Goal: Task Accomplishment & Management: Complete application form

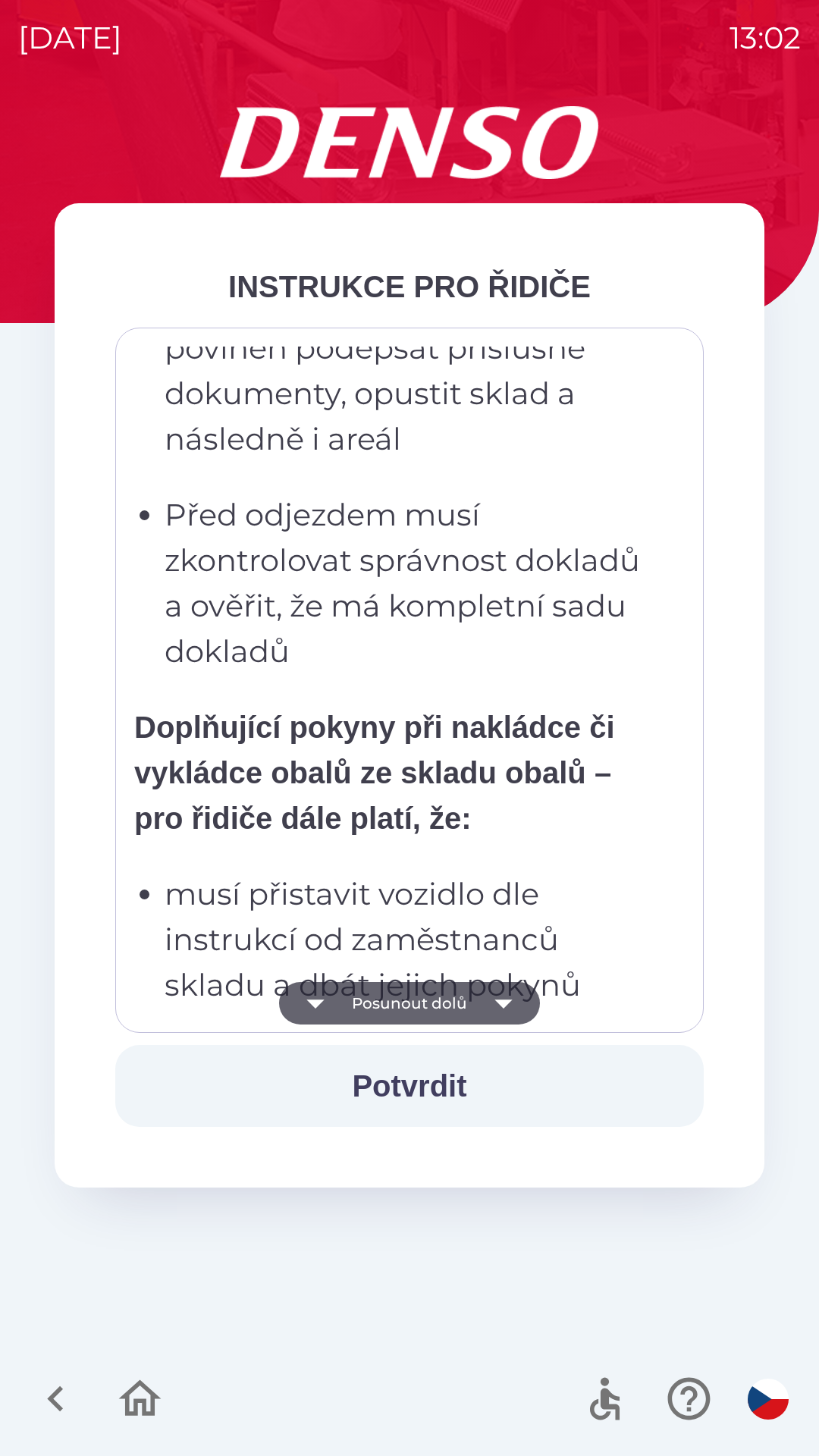
click at [365, 627] on p "Před odjezdem musí zkontrolovat správnost dokladů a ověřit, že má kompletní sad…" at bounding box center [414, 583] width 499 height 182
click at [399, 477] on ul "musí dbát pokynů zaměstnanců skladu musí zaměstnancům skladu sdělit, jakým způs…" at bounding box center [399, 52] width 530 height 1243
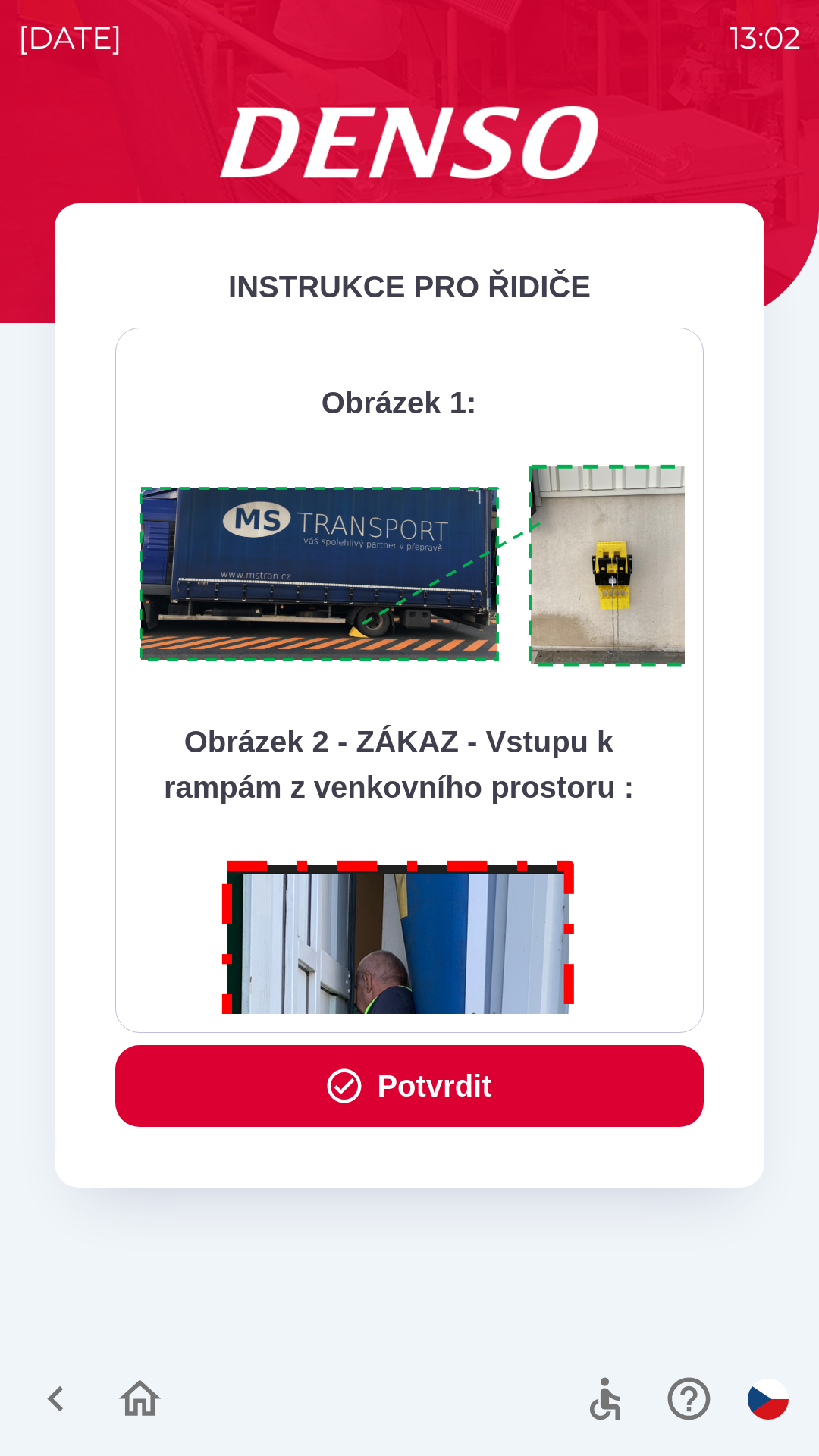
scroll to position [8521, 0]
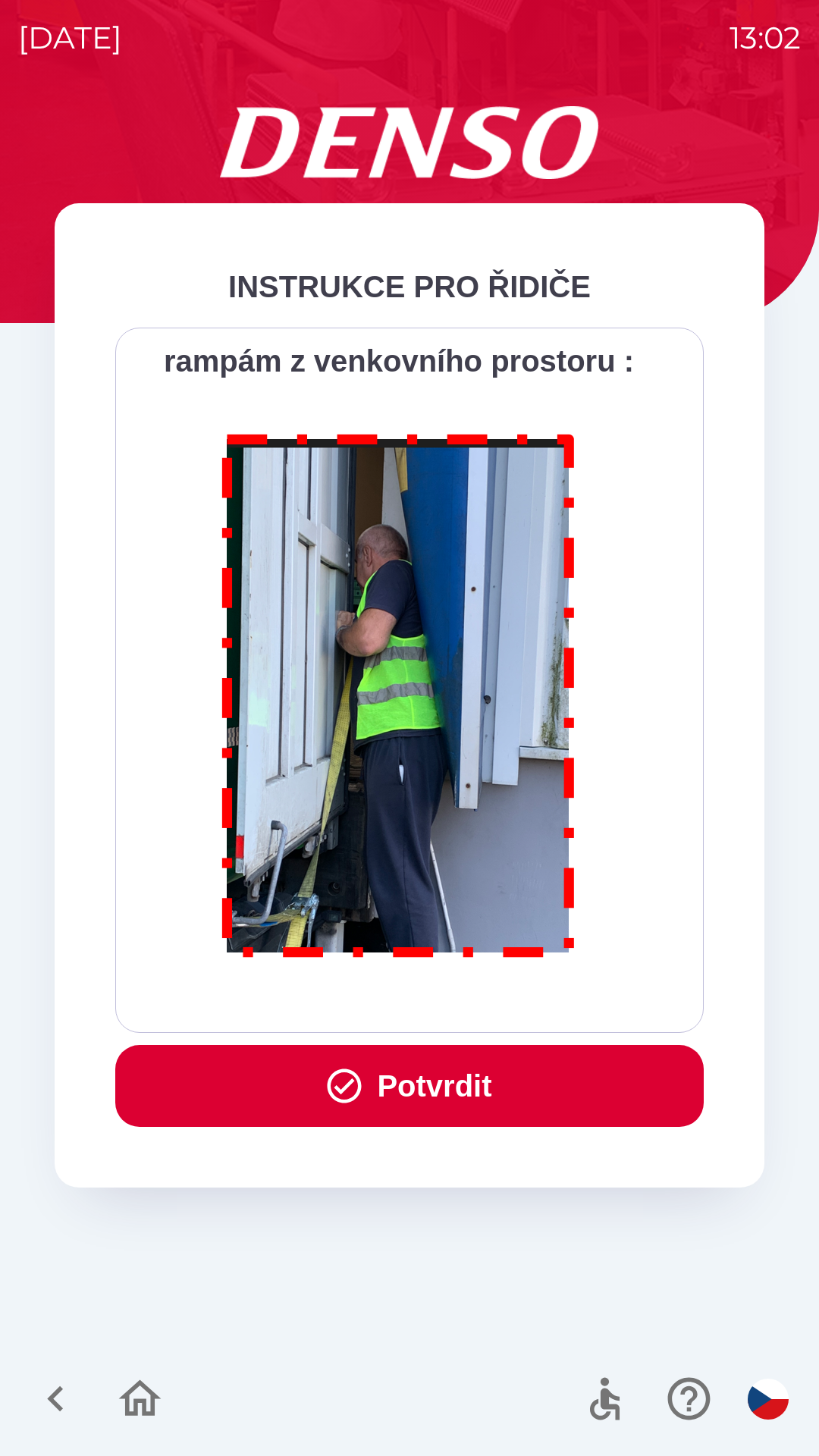
click at [419, 1080] on button "Potvrdit" at bounding box center [409, 1086] width 588 height 82
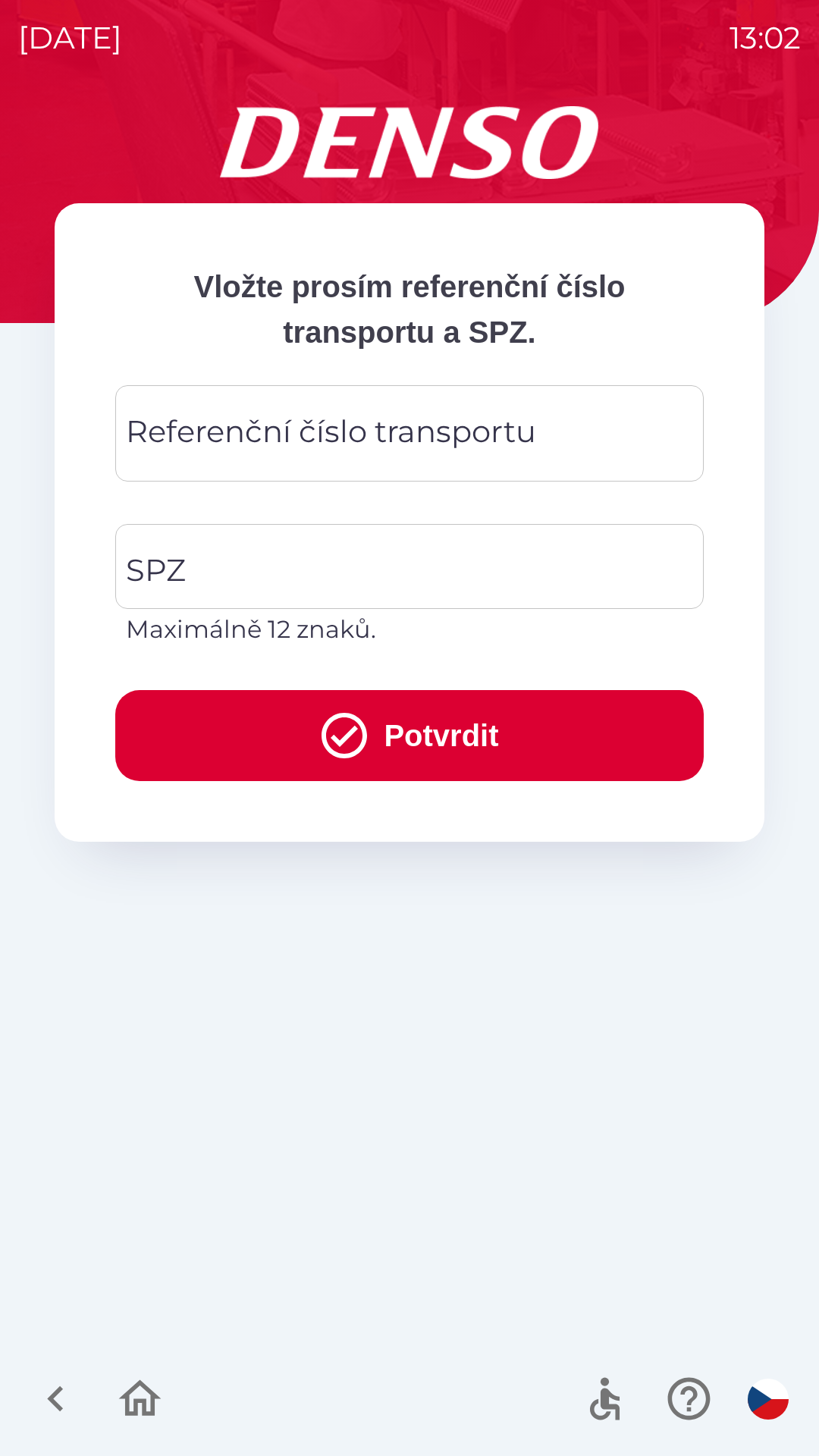
click at [349, 425] on div "Referenční číslo transportu Referenční číslo transportu" at bounding box center [409, 433] width 588 height 96
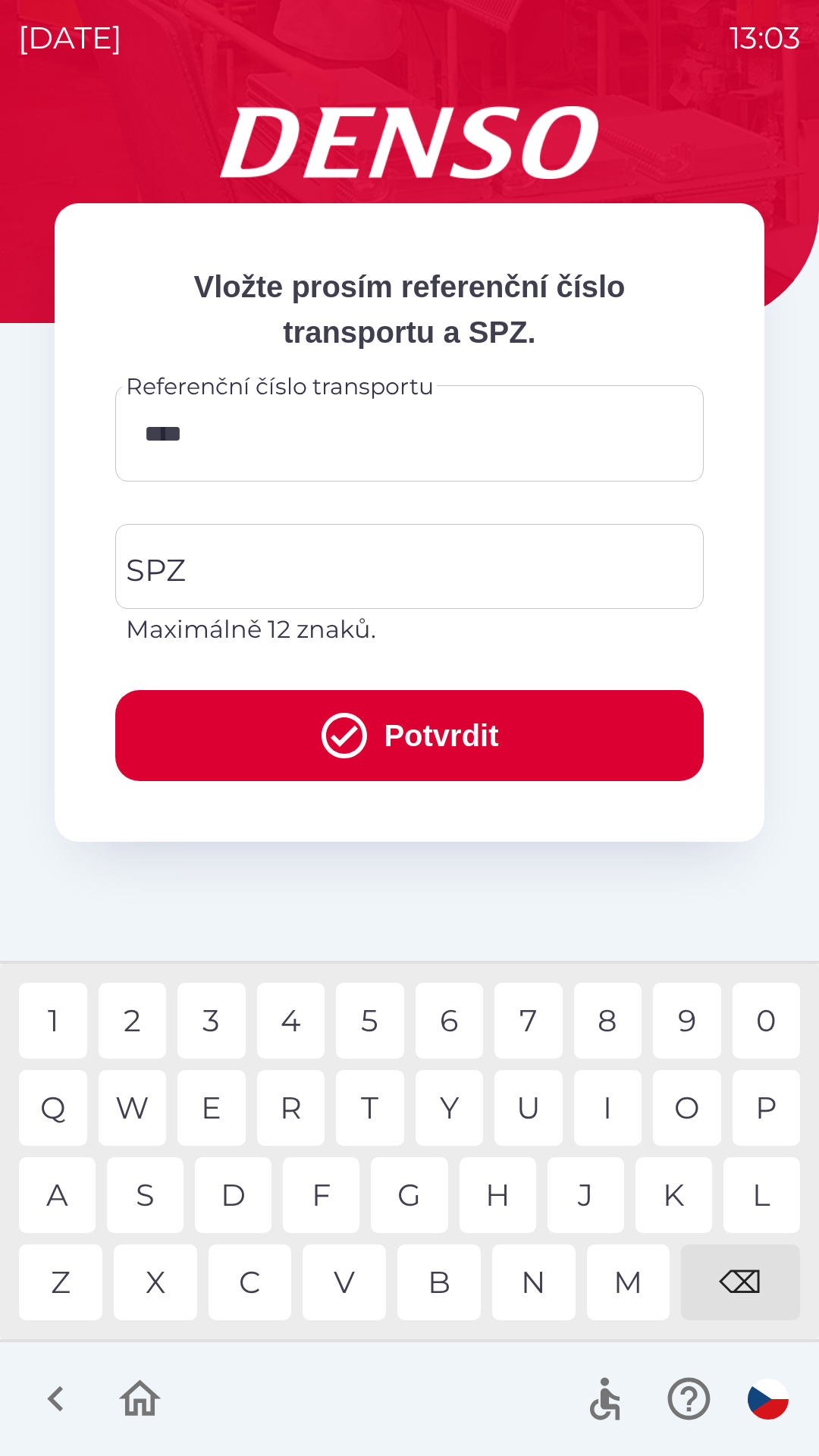
click at [56, 1011] on div "1" at bounding box center [53, 1020] width 68 height 76
type input "******"
click at [296, 570] on input "SPZ" at bounding box center [399, 566] width 552 height 71
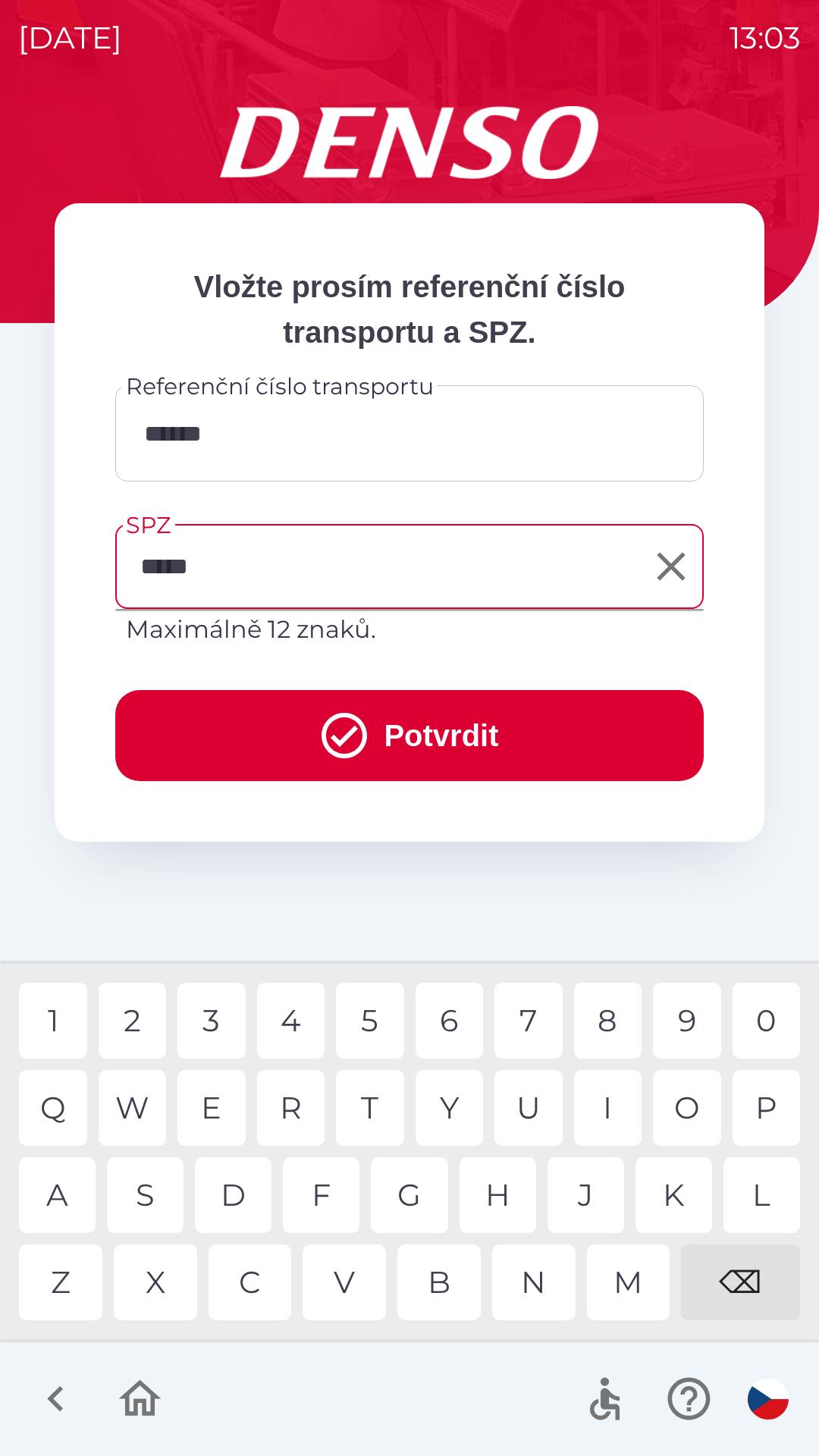
click at [365, 1021] on div "5" at bounding box center [370, 1020] width 68 height 76
type input "*******"
click at [684, 1024] on div "9" at bounding box center [687, 1020] width 68 height 76
click at [412, 728] on button "Potvrdit" at bounding box center [409, 736] width 588 height 91
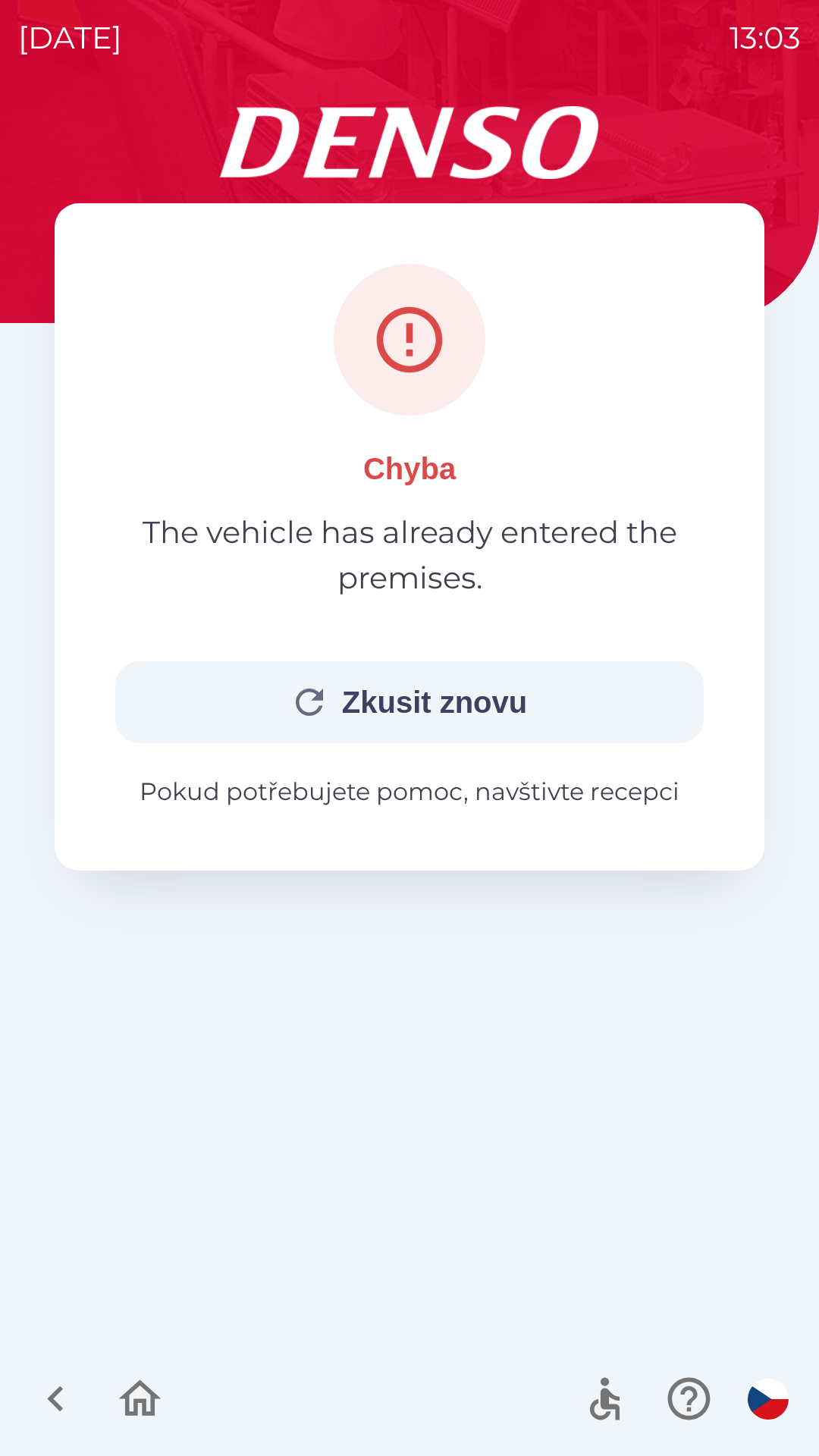
click at [452, 693] on button "Zkusit znovu" at bounding box center [409, 702] width 588 height 82
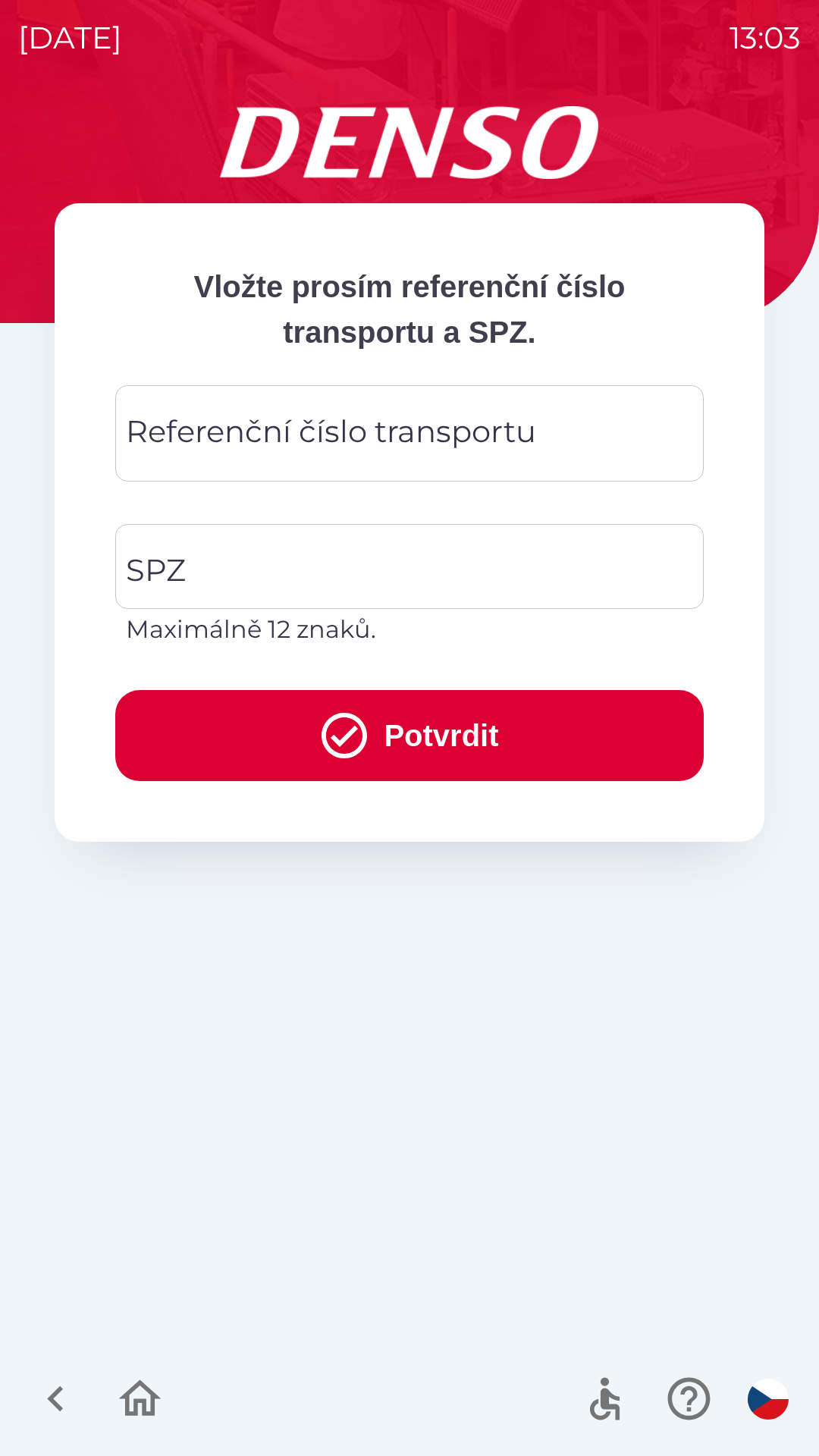
click at [323, 433] on div "Referenční číslo transportu Referenční číslo transportu" at bounding box center [409, 433] width 588 height 96
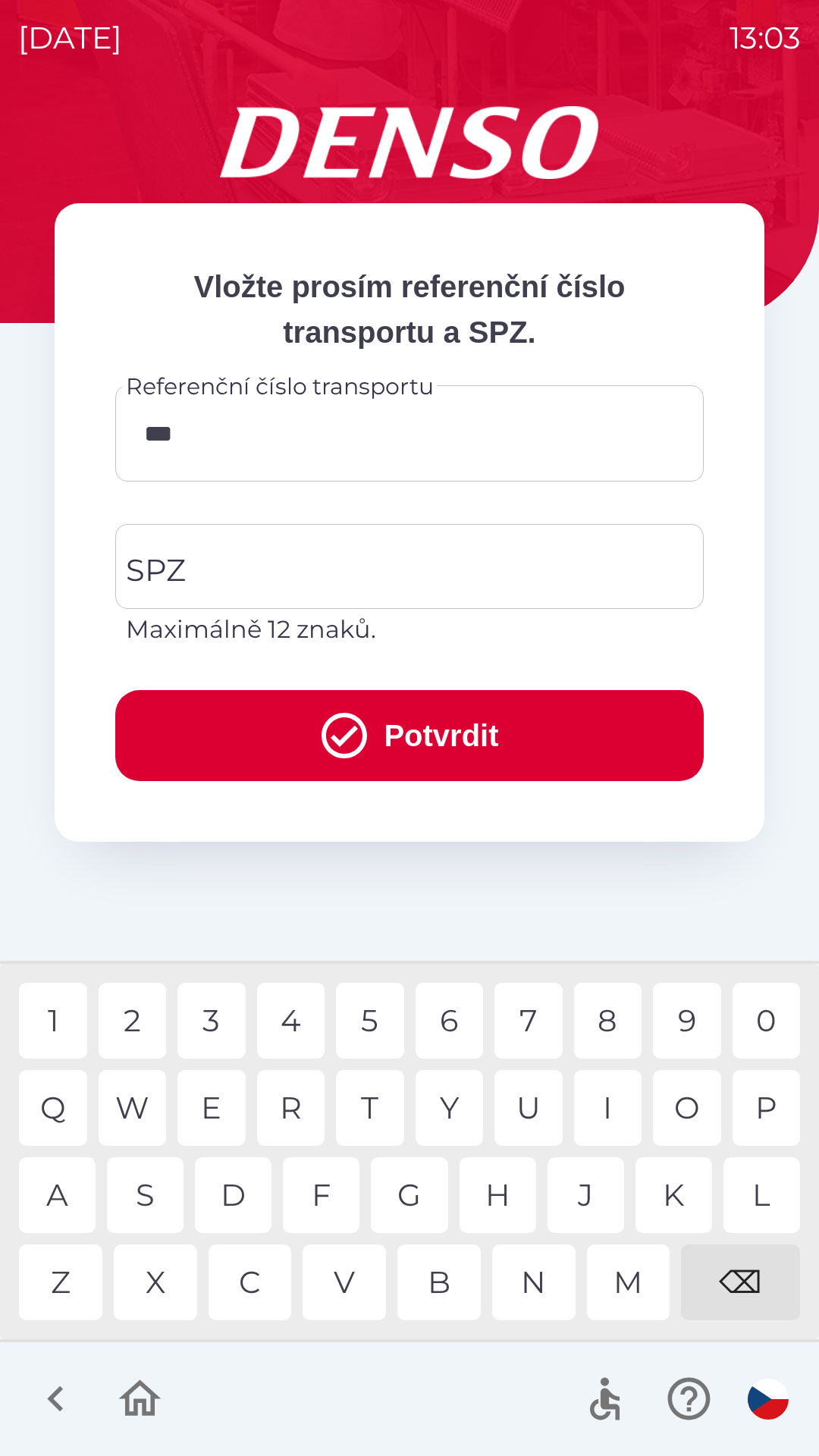
click at [377, 1008] on div "5" at bounding box center [370, 1020] width 68 height 76
type input "******"
click at [275, 549] on input "SPZ" at bounding box center [399, 566] width 552 height 71
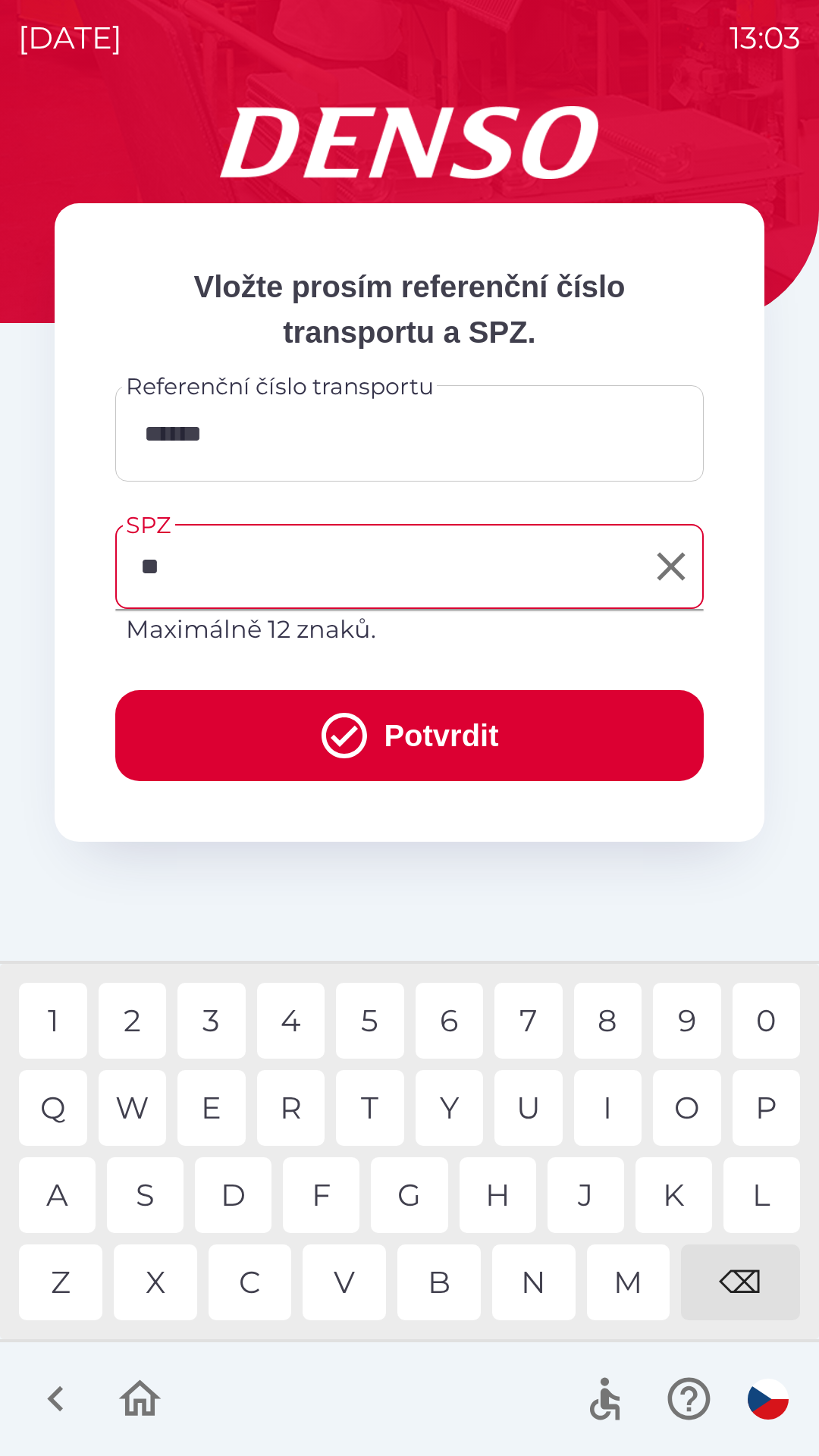
click at [516, 1197] on div "H" at bounding box center [497, 1195] width 77 height 76
click at [214, 1017] on div "3" at bounding box center [212, 1020] width 68 height 76
click at [546, 1009] on div "7" at bounding box center [529, 1020] width 68 height 76
type input "*******"
click at [696, 1013] on div "9" at bounding box center [687, 1020] width 68 height 76
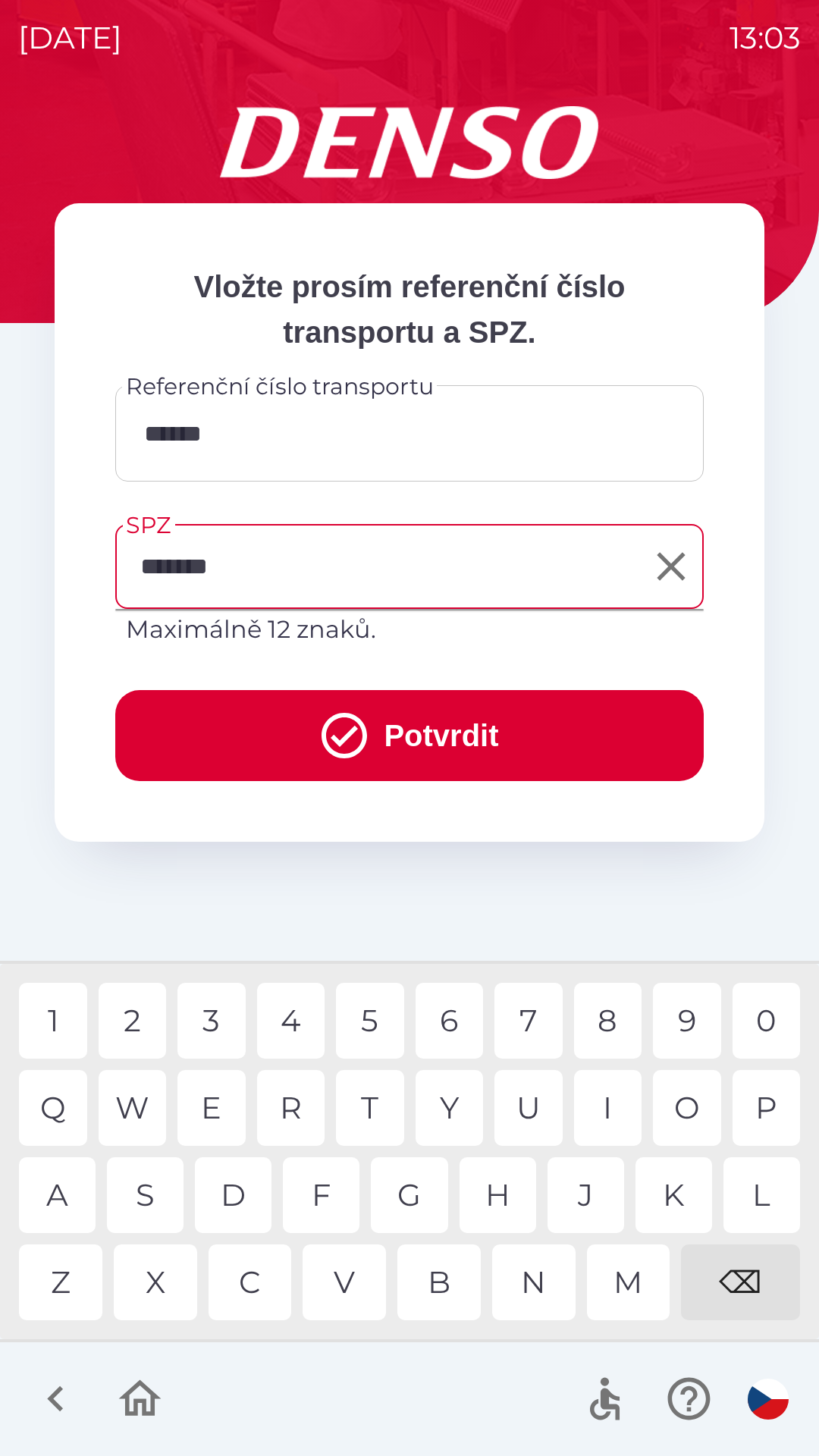
click at [419, 722] on button "Potvrdit" at bounding box center [409, 736] width 588 height 91
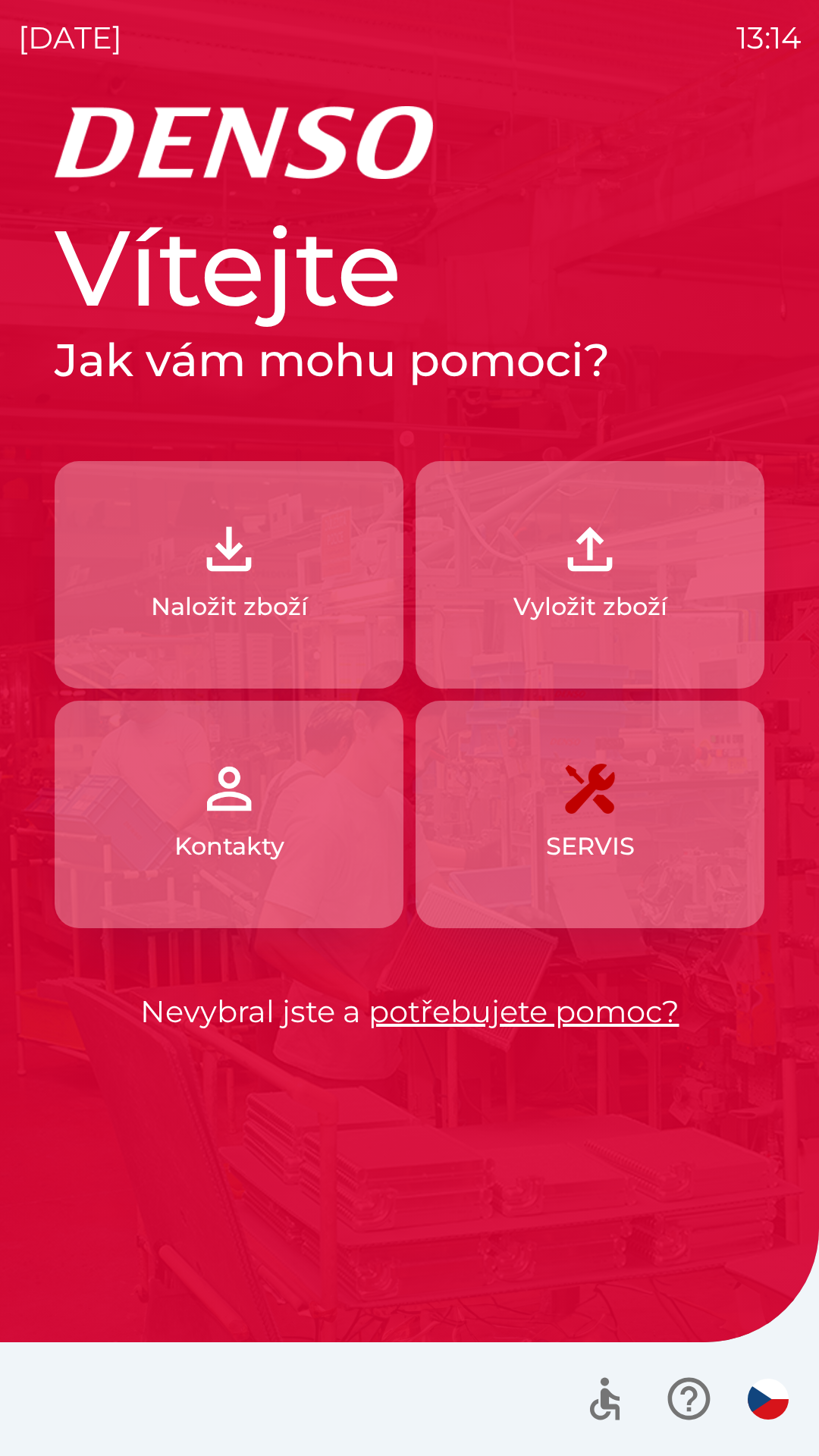
click at [261, 583] on button "Naložit zboží" at bounding box center [229, 575] width 348 height 228
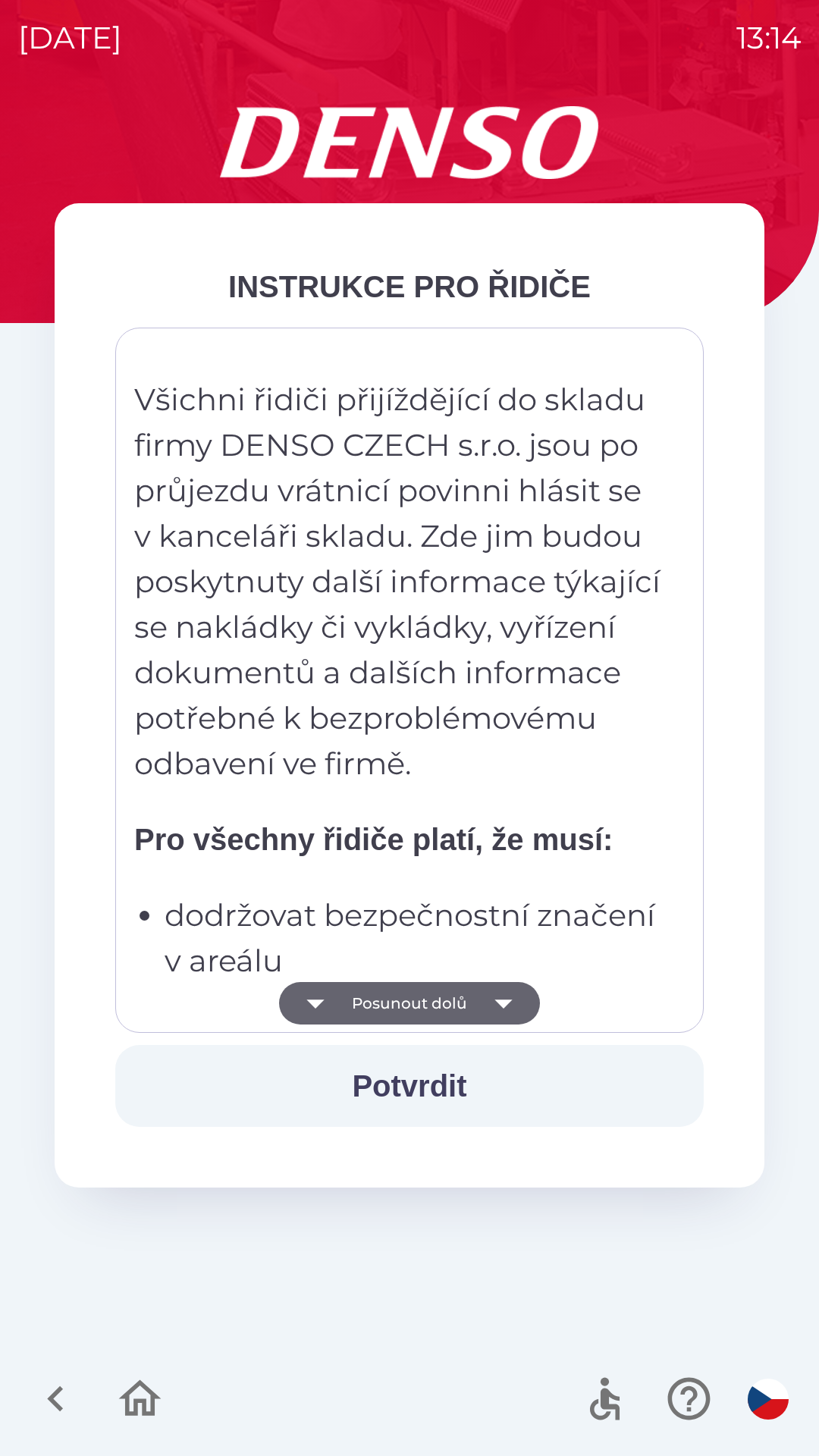
click at [419, 989] on button "Posunout dolů" at bounding box center [409, 1003] width 261 height 43
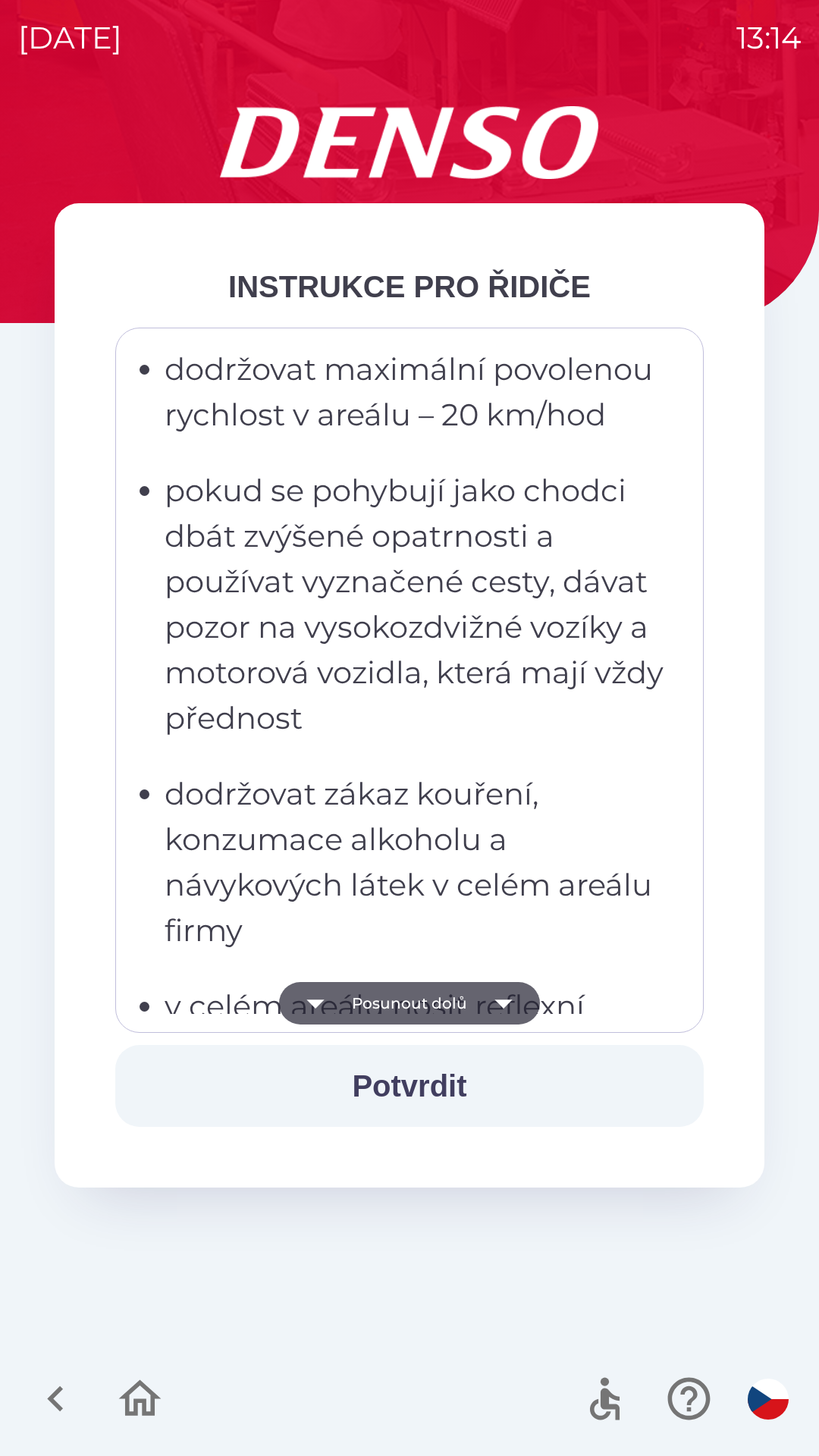
click at [428, 999] on button "Posunout dolů" at bounding box center [409, 1003] width 261 height 43
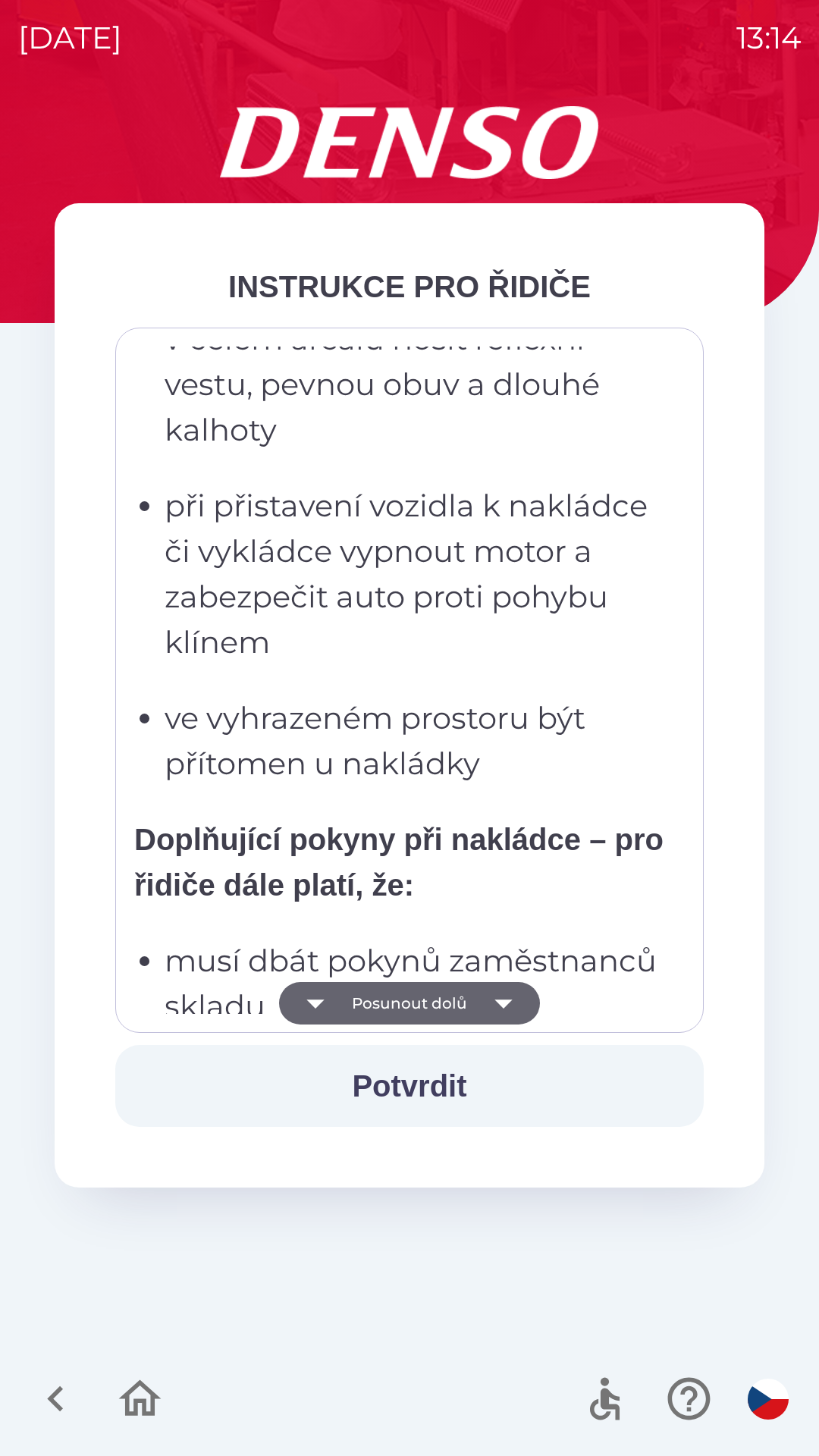
click at [419, 1005] on button "Posunout dolů" at bounding box center [409, 1003] width 261 height 43
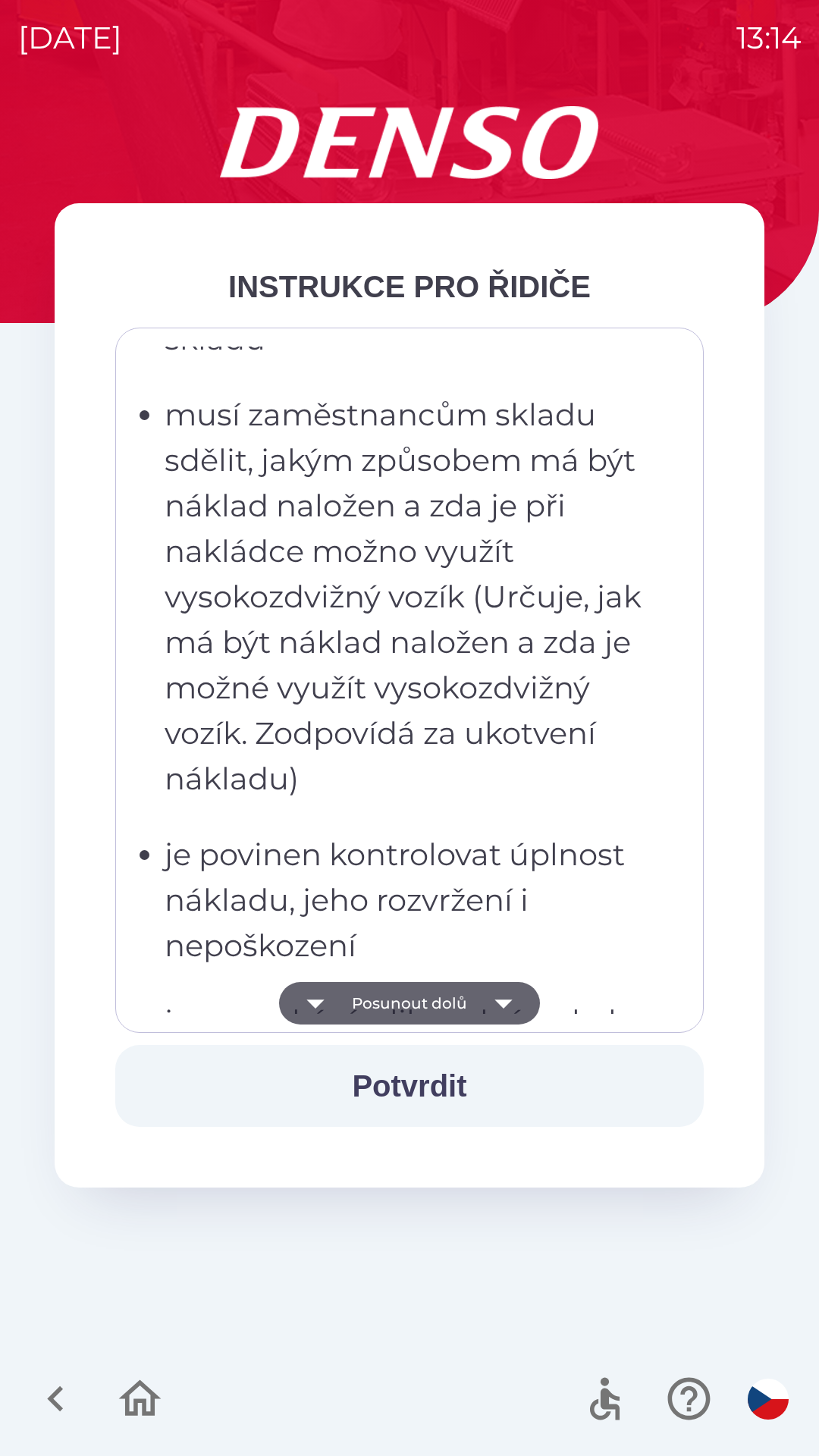
click at [414, 1000] on button "Posunout dolů" at bounding box center [409, 1003] width 261 height 43
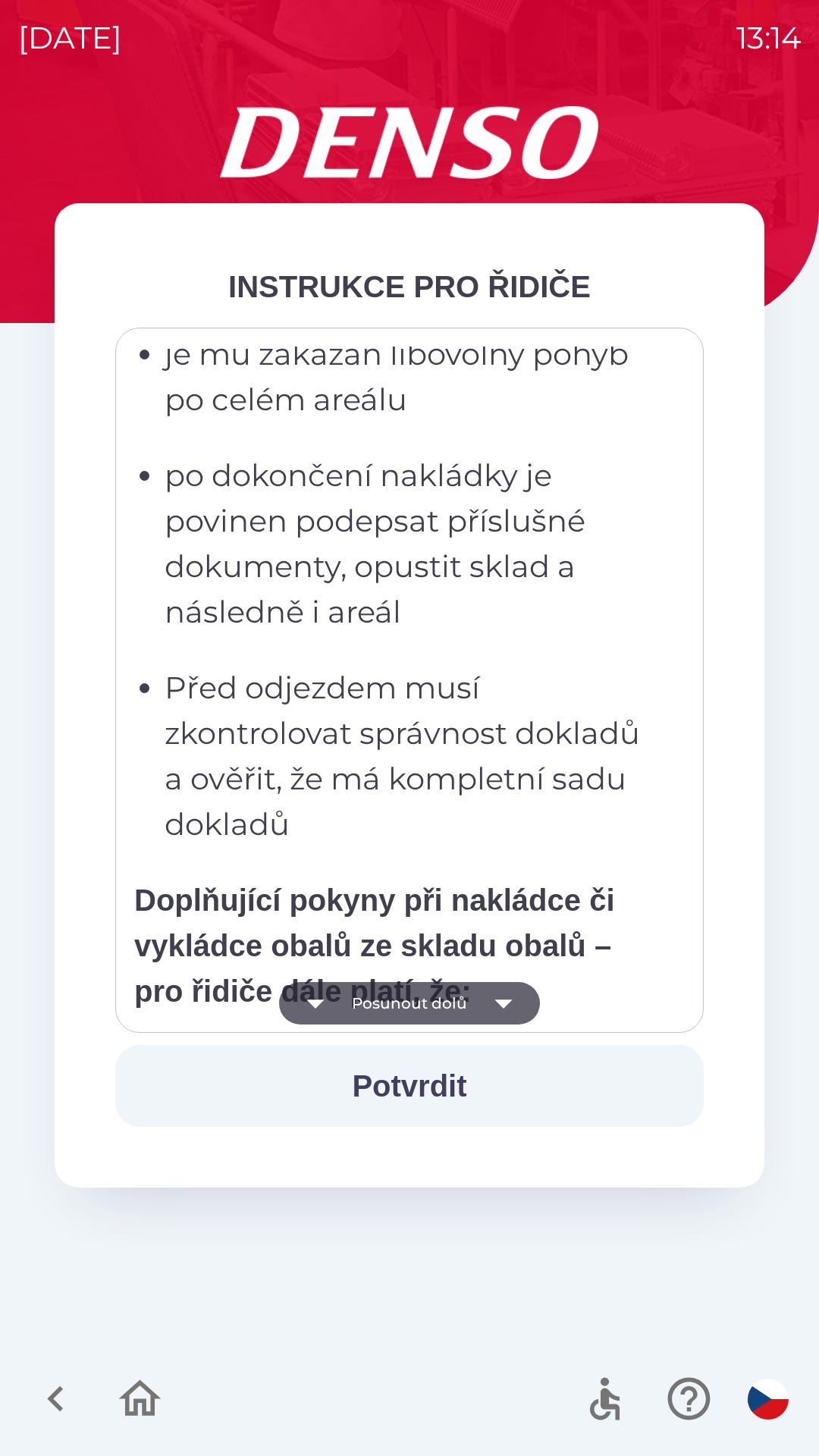
click at [413, 1001] on button "Posunout dolů" at bounding box center [409, 1003] width 261 height 43
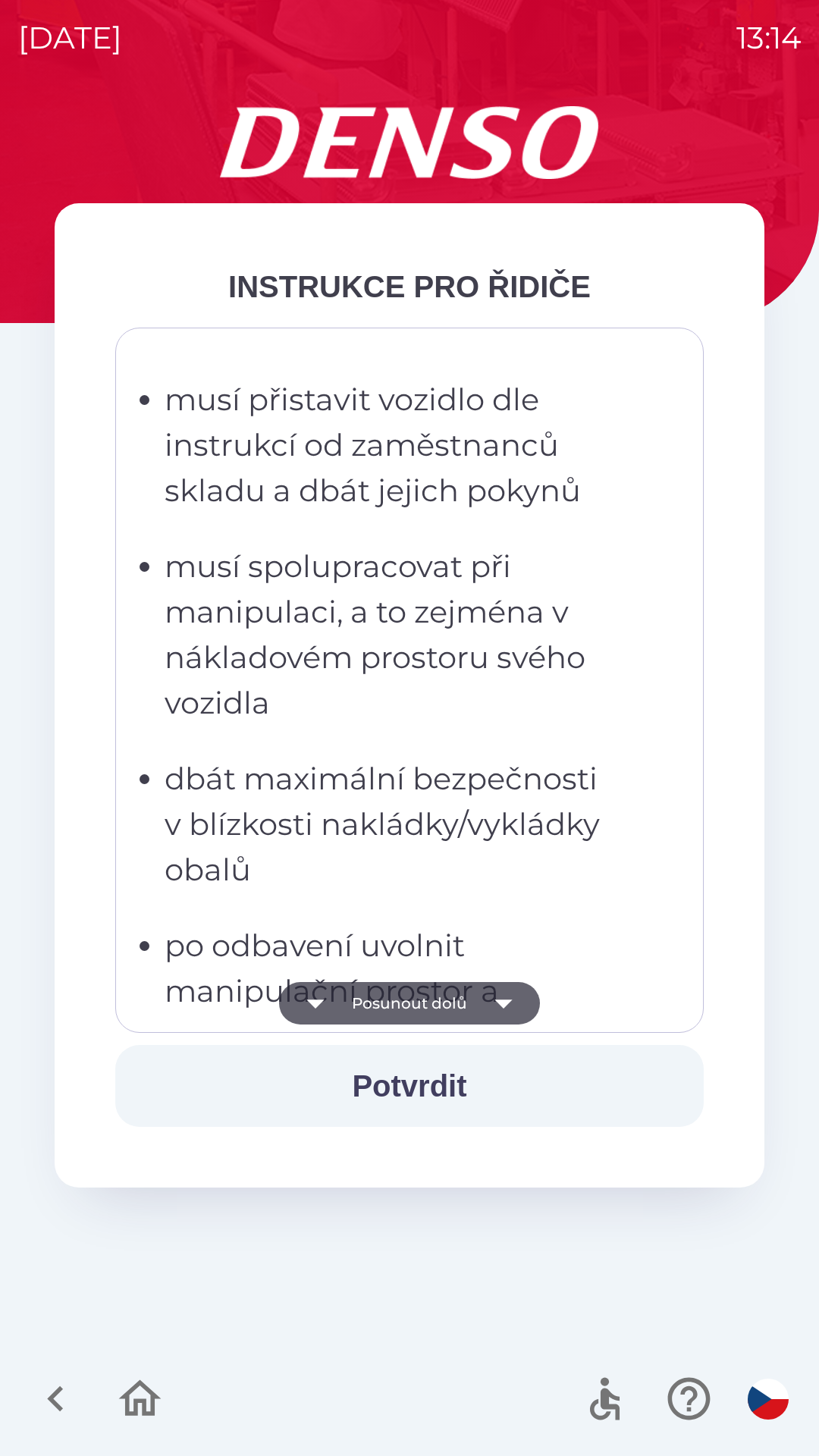
click at [415, 998] on button "Posunout dolů" at bounding box center [409, 1003] width 261 height 43
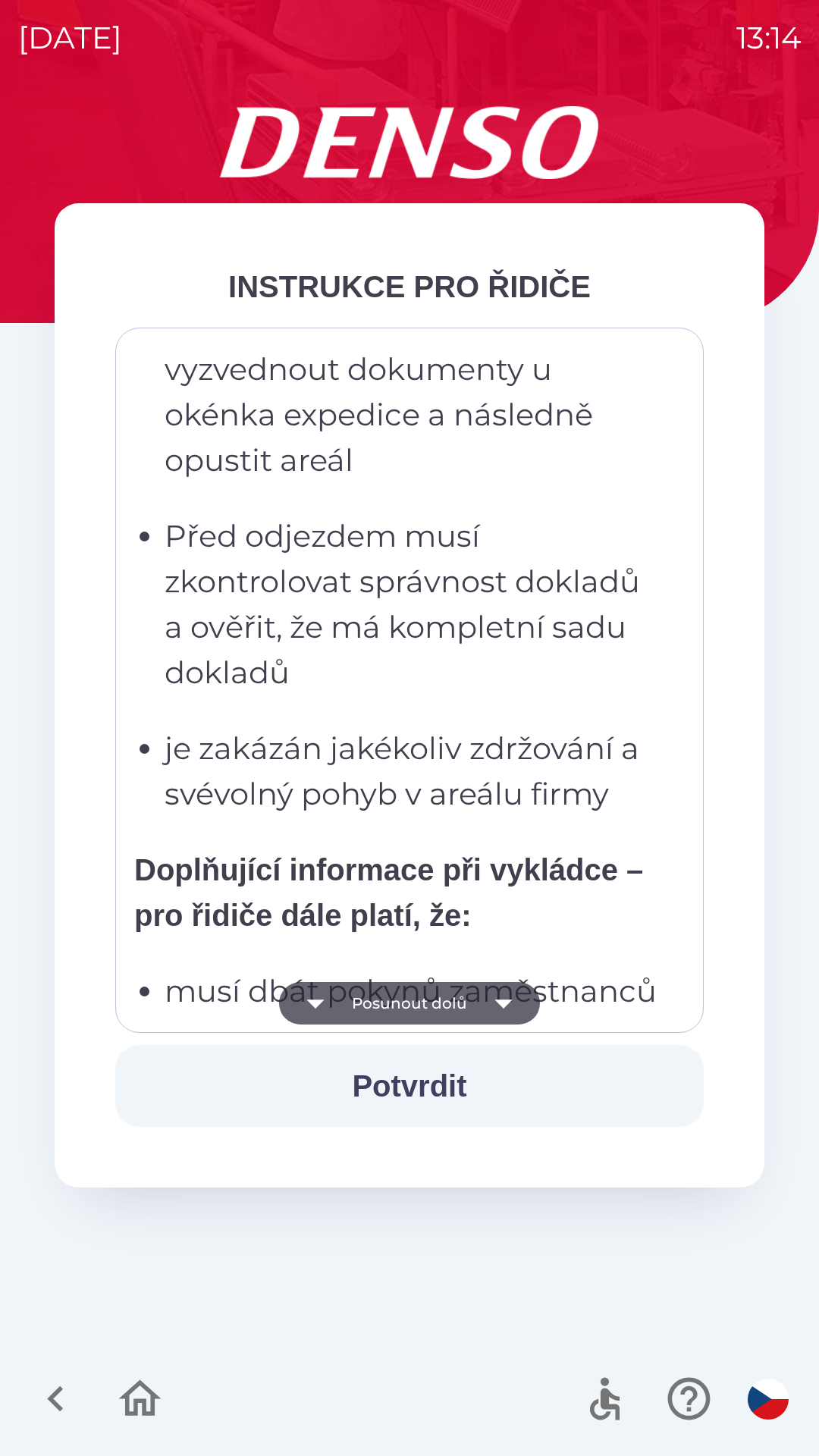
click at [410, 990] on button "Posunout dolů" at bounding box center [409, 1003] width 261 height 43
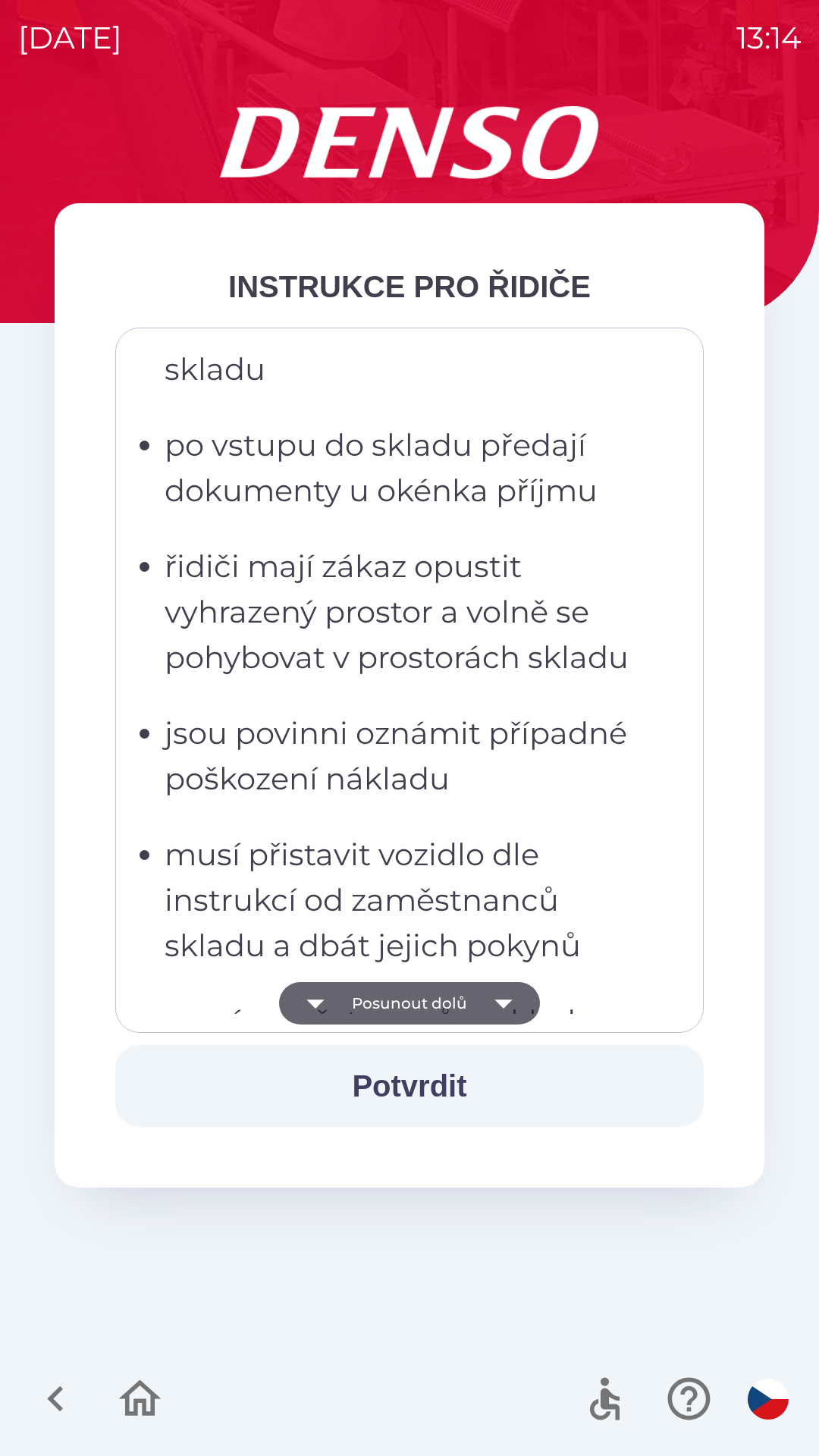
click at [411, 991] on button "Posunout dolů" at bounding box center [409, 1003] width 261 height 43
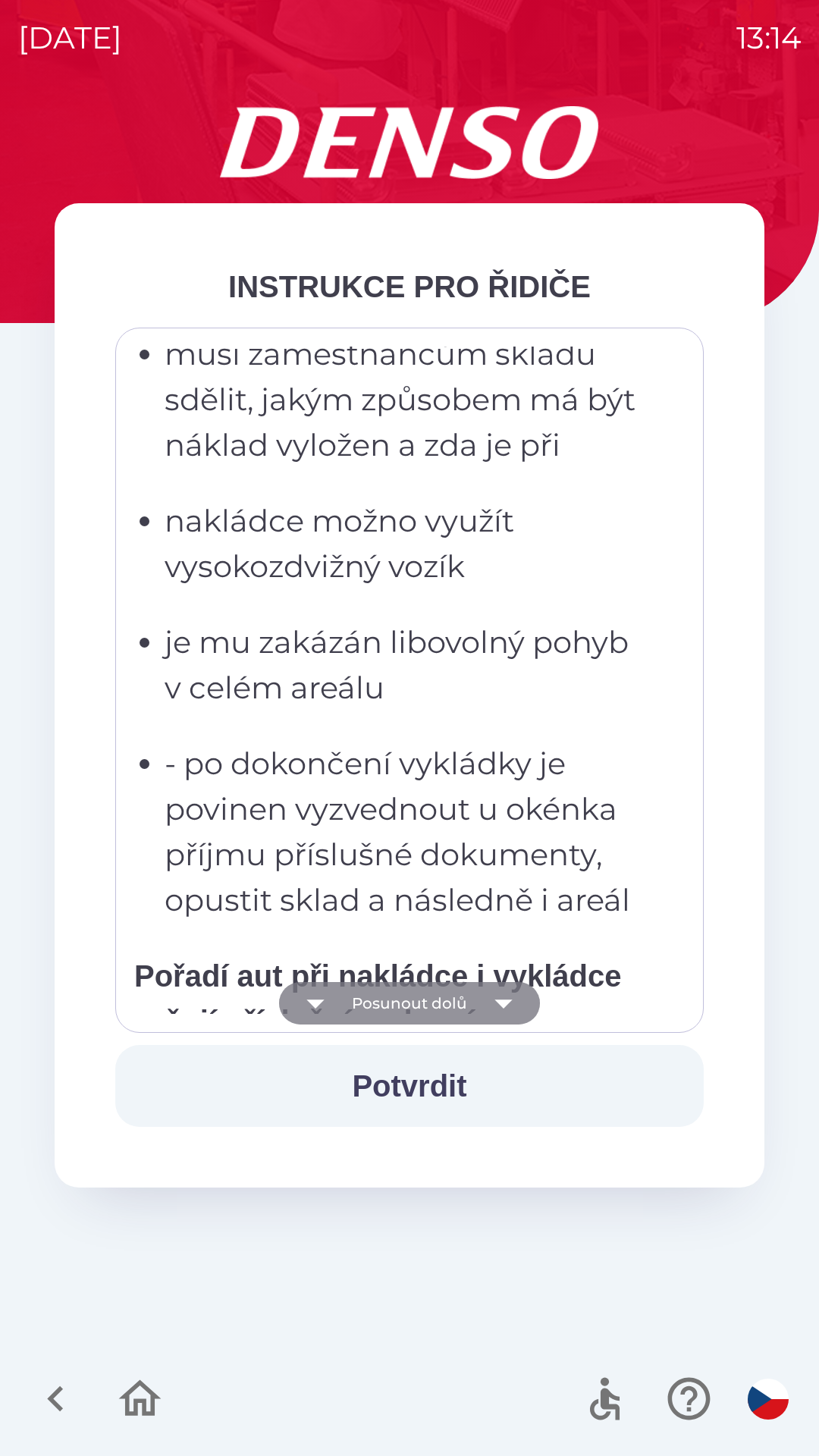
click at [414, 991] on button "Posunout dolů" at bounding box center [409, 1003] width 261 height 43
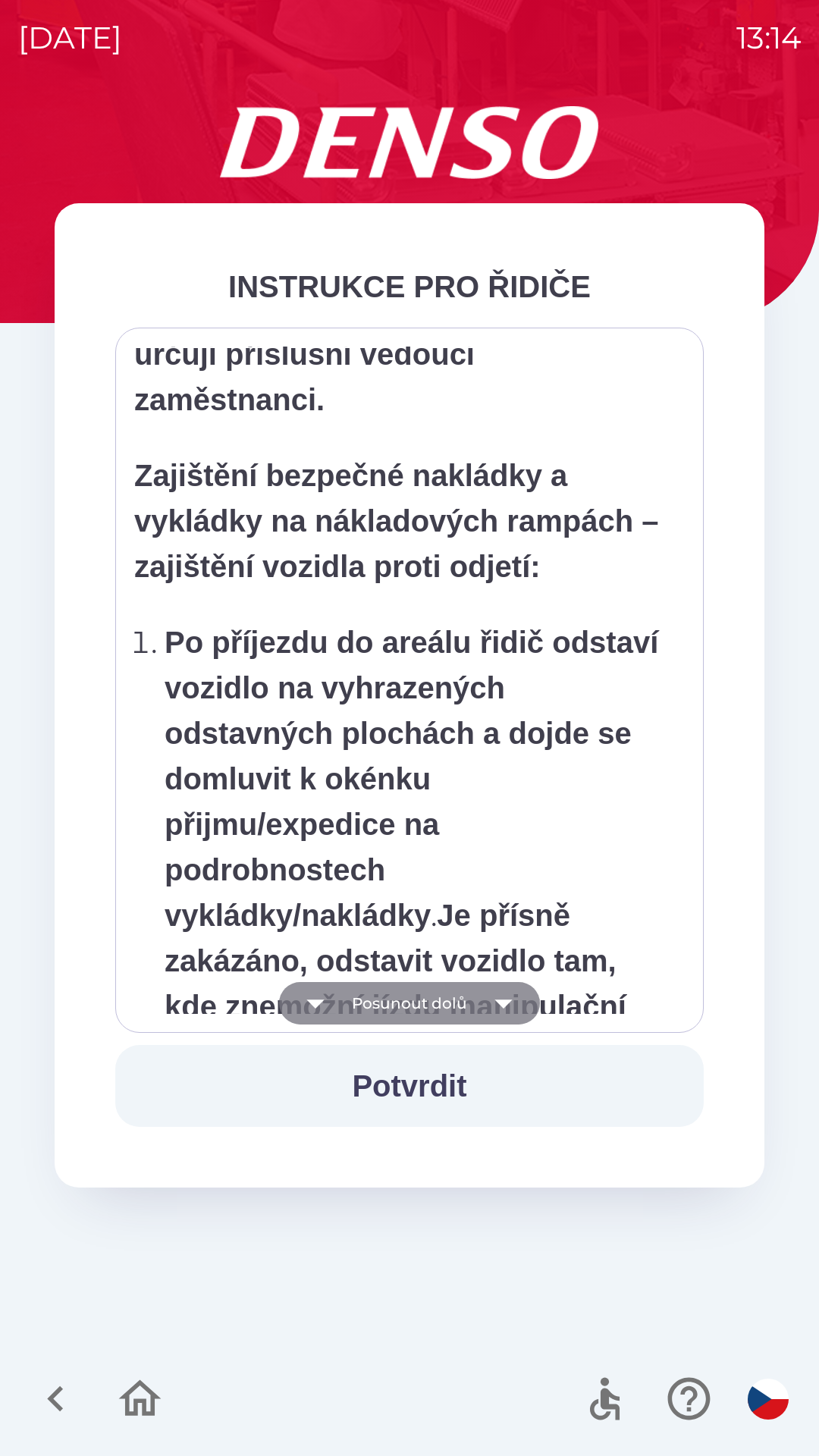
click at [417, 999] on button "Posunout dolů" at bounding box center [409, 1003] width 261 height 43
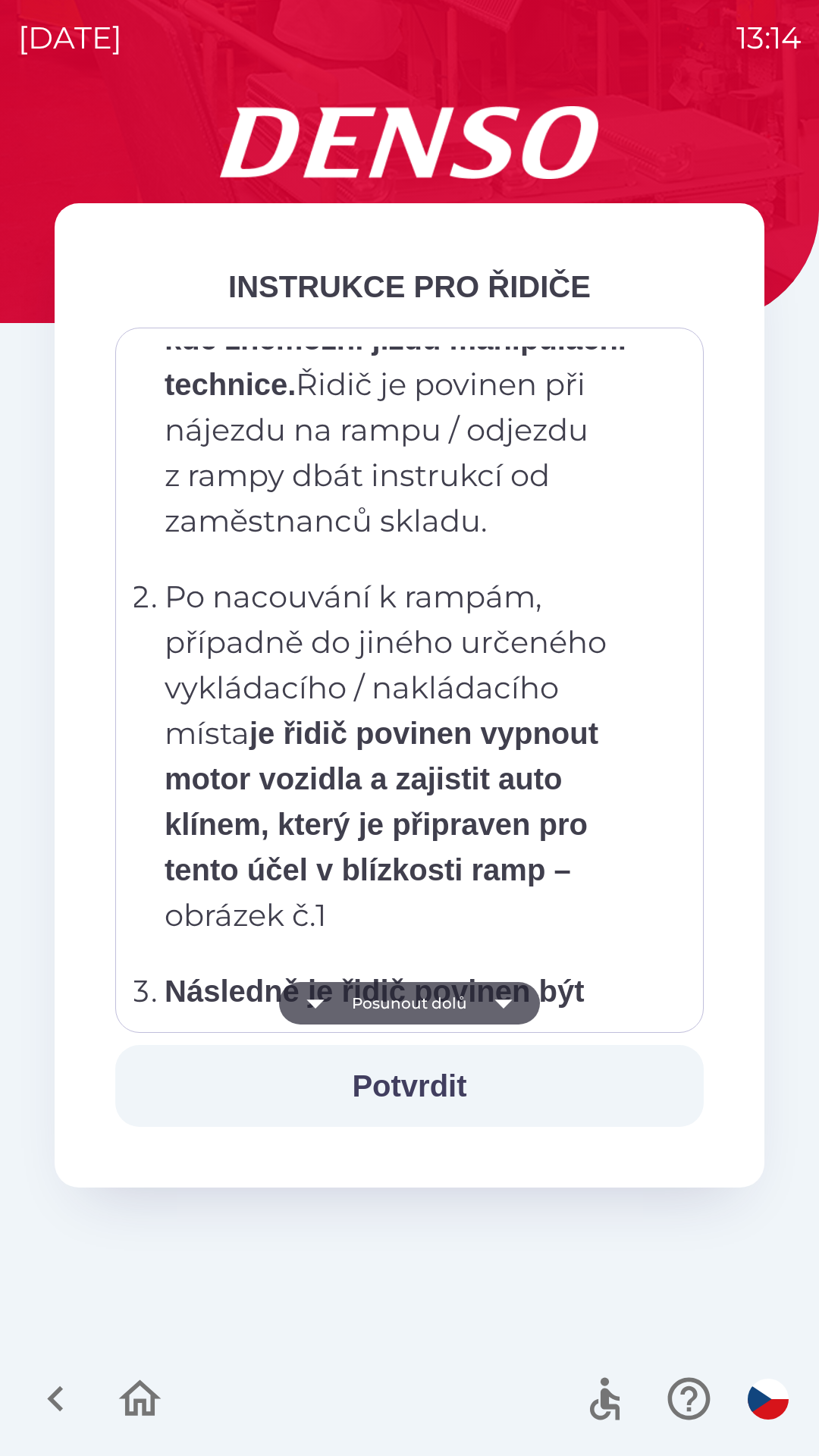
click at [420, 994] on button "Posunout dolů" at bounding box center [409, 1003] width 261 height 43
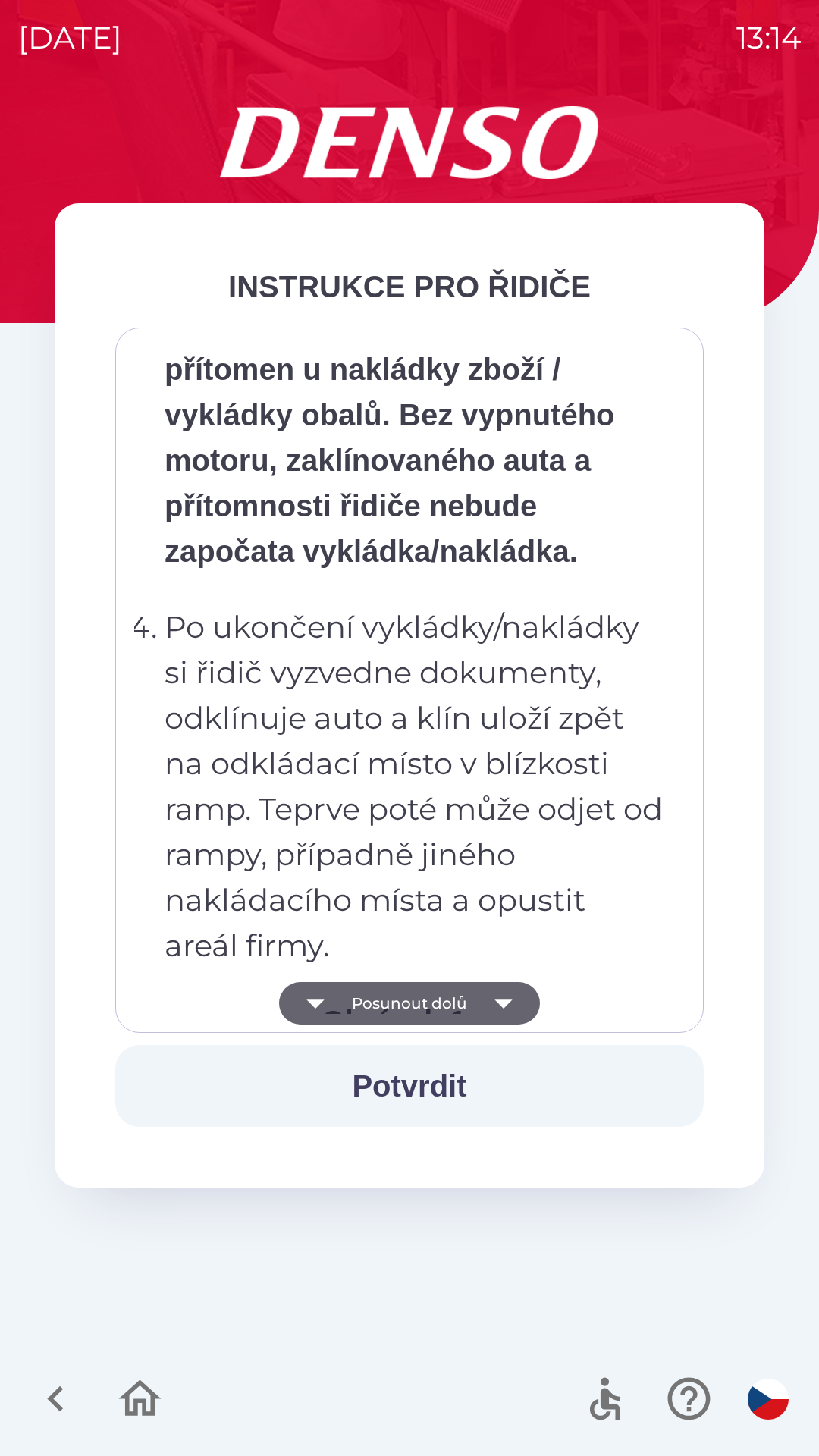
click at [419, 1001] on button "Posunout dolů" at bounding box center [409, 1003] width 261 height 43
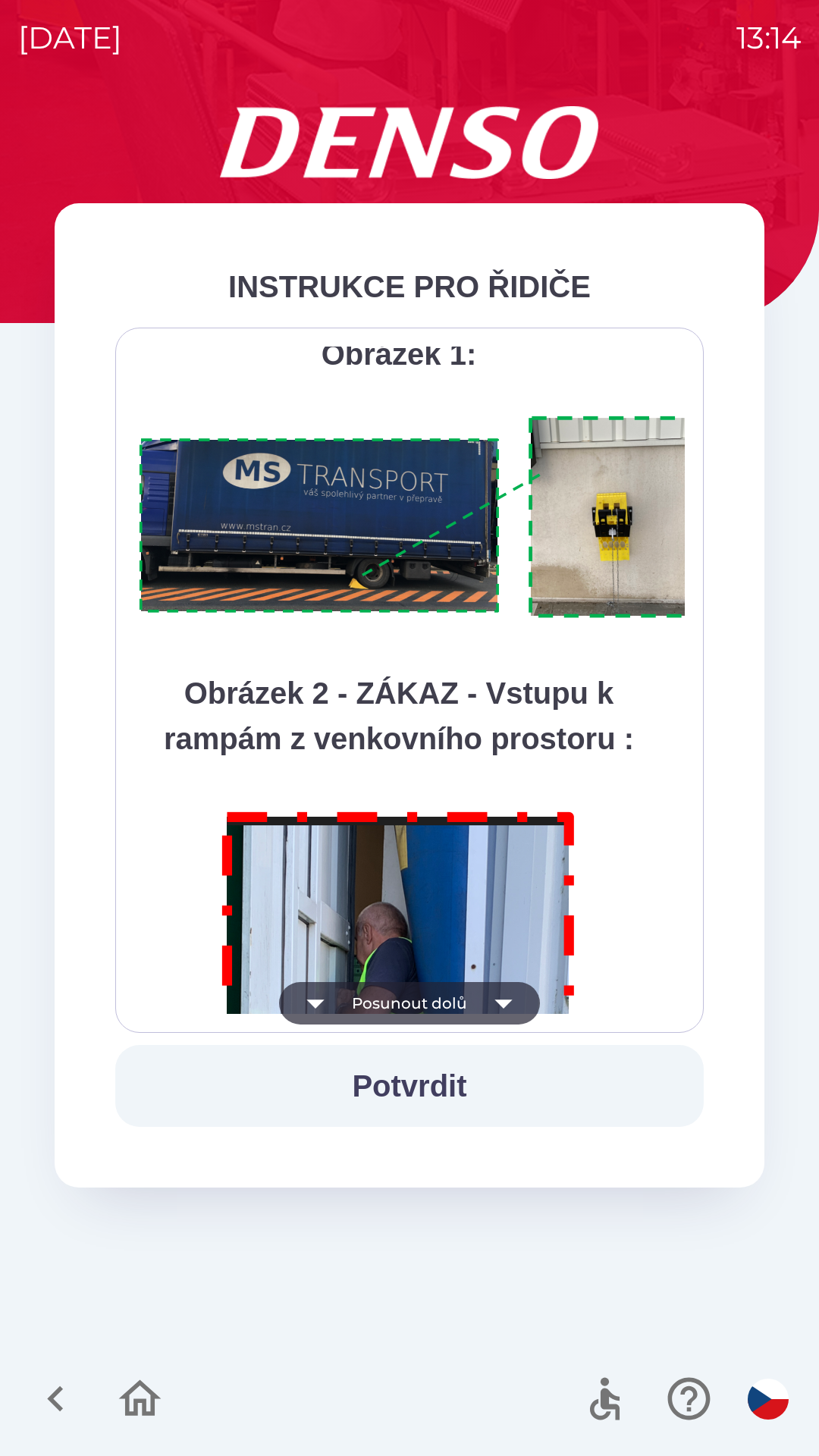
click at [419, 999] on button "Posunout dolů" at bounding box center [409, 1003] width 261 height 43
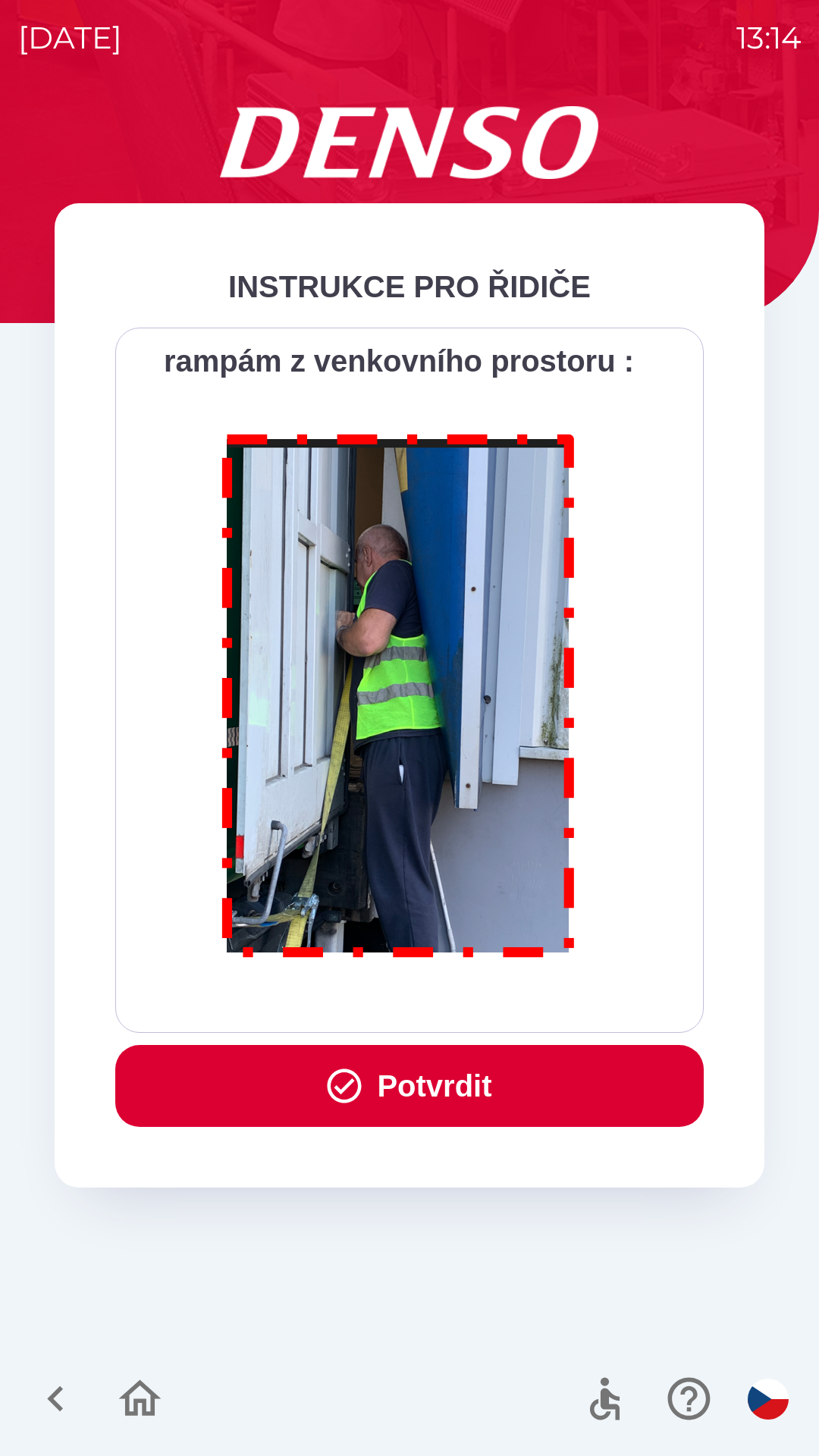
click at [413, 1000] on div "Všichni řidiči přijíždějící do skladu firmy DENSO CZECH s.r.o. jsou po průjezdu…" at bounding box center [409, 680] width 550 height 667
click at [419, 995] on div "Všichni řidiči přijíždějící do skladu firmy DENSO CZECH s.r.o. jsou po průjezdu…" at bounding box center [409, 680] width 550 height 667
click at [420, 1075] on button "Potvrdit" at bounding box center [409, 1086] width 588 height 82
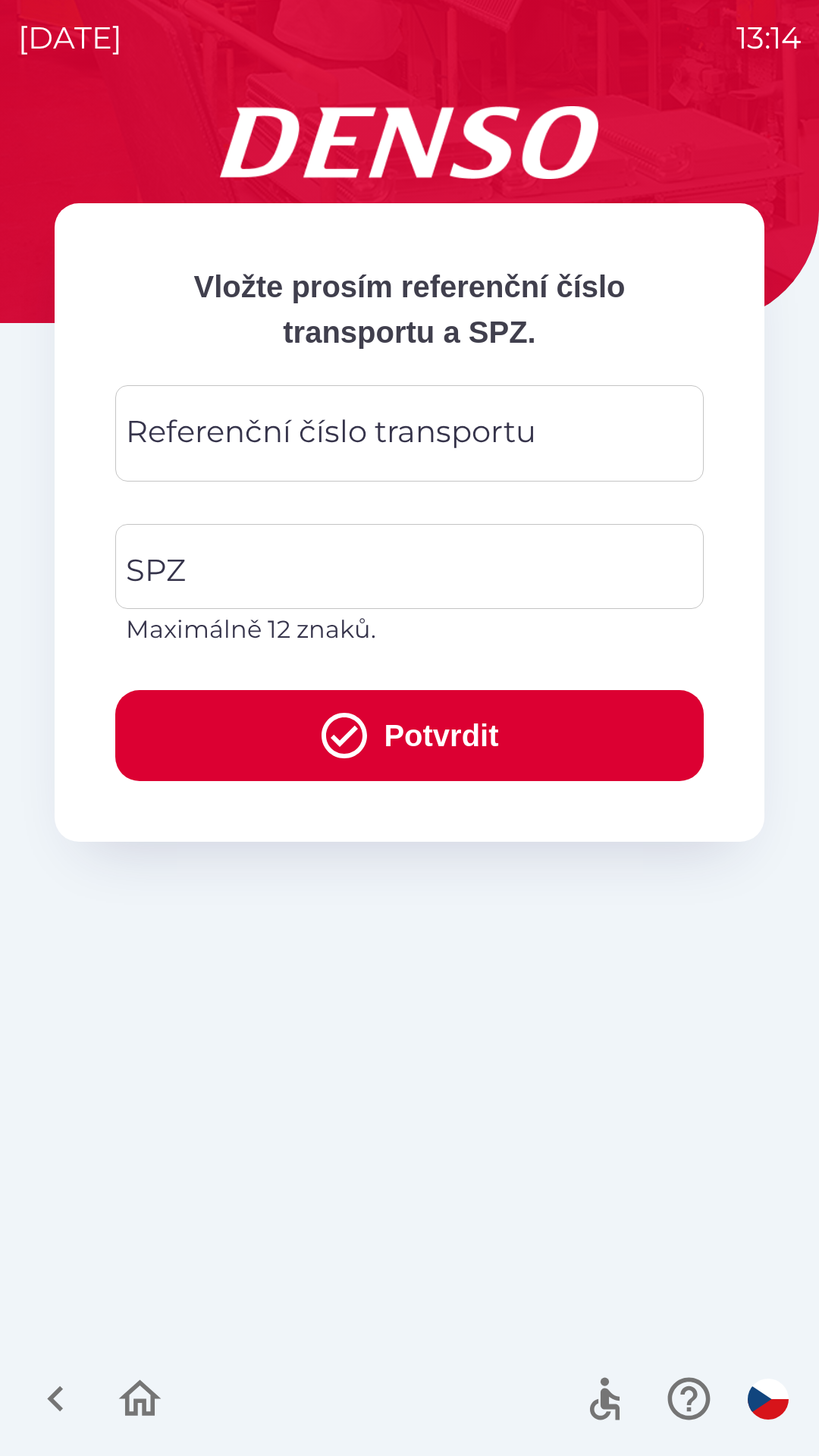
click at [207, 443] on div "Referenční číslo transportu Referenční číslo transportu" at bounding box center [409, 433] width 588 height 96
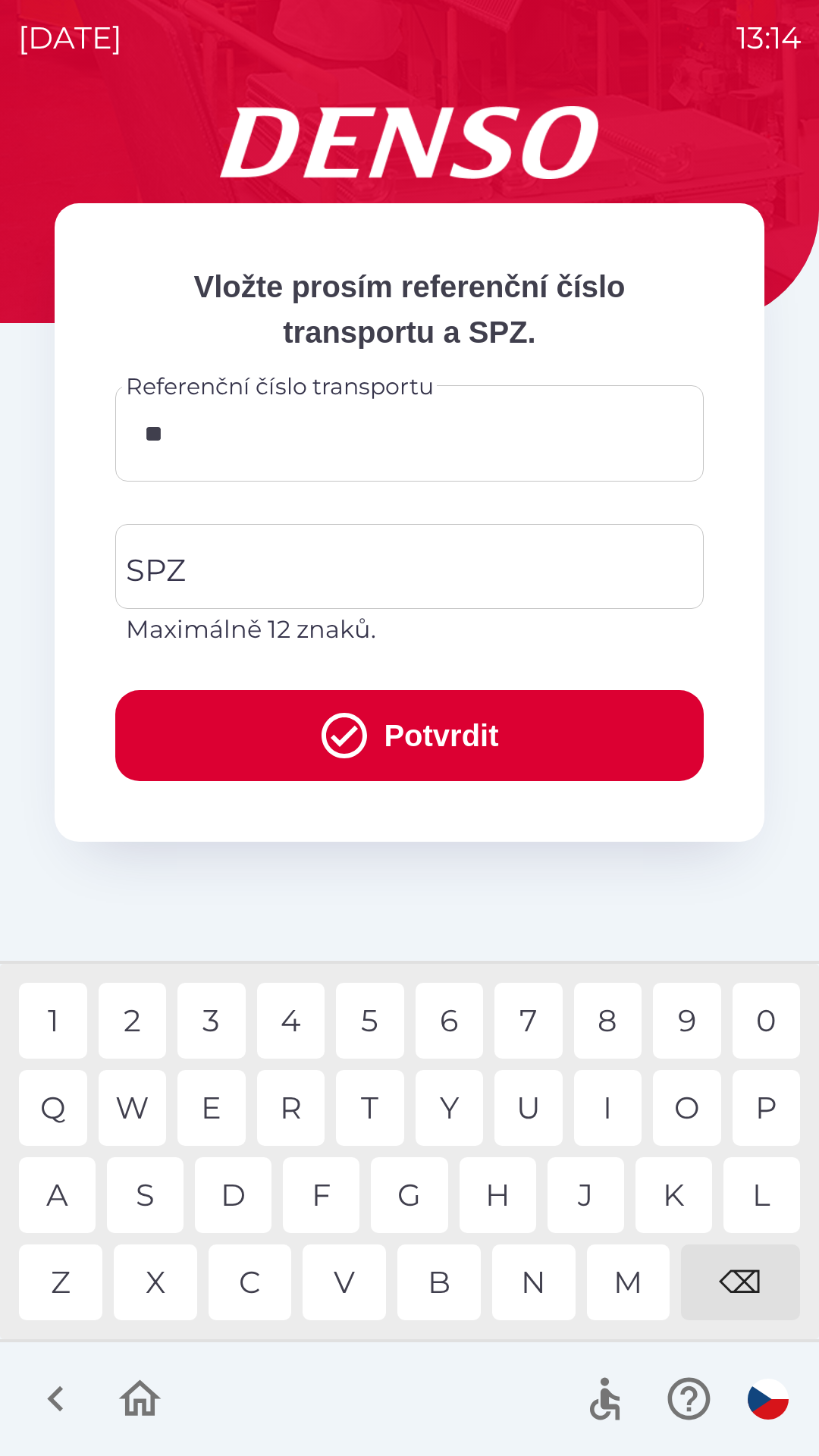
click at [746, 1021] on div "0" at bounding box center [767, 1020] width 68 height 76
click at [443, 1034] on div "6" at bounding box center [450, 1020] width 68 height 76
click at [751, 1024] on div "0" at bounding box center [767, 1020] width 68 height 76
click at [608, 1028] on div "8" at bounding box center [608, 1020] width 68 height 76
type input "********"
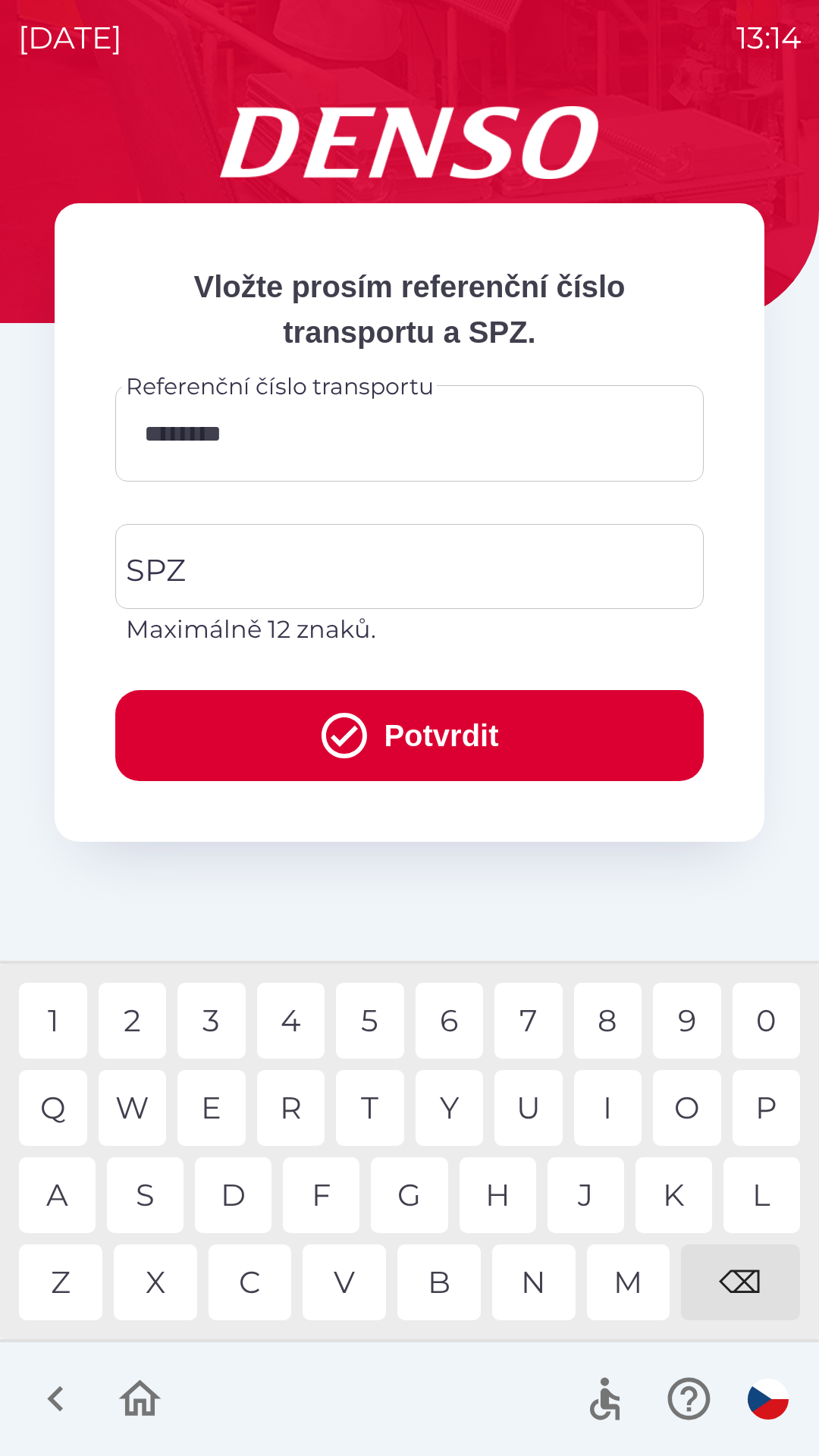
click at [447, 1021] on div "6" at bounding box center [450, 1020] width 68 height 76
click at [342, 580] on input "SPZ" at bounding box center [399, 566] width 552 height 71
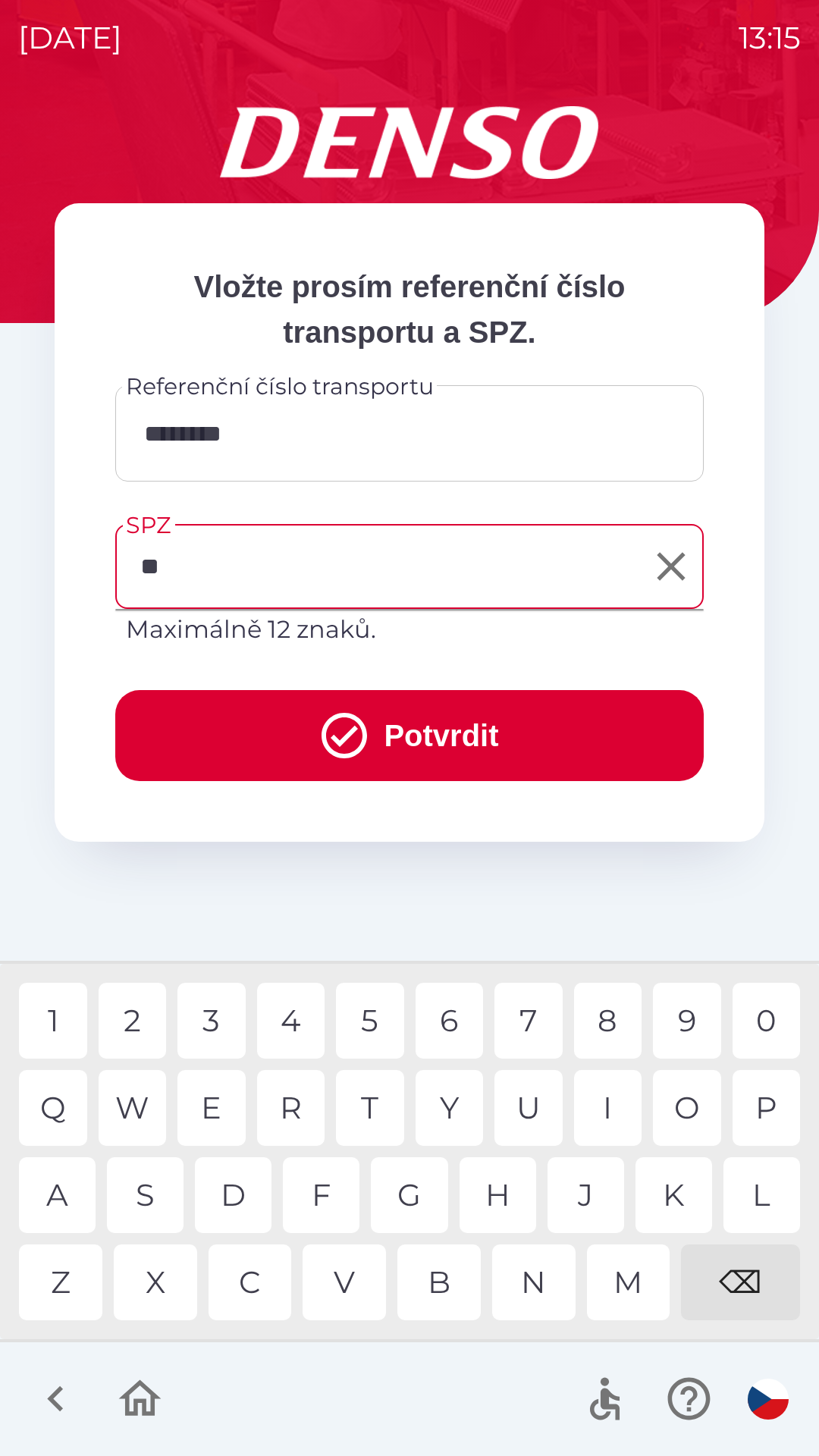
click at [217, 1103] on div "E" at bounding box center [212, 1108] width 68 height 76
click at [605, 1026] on div "8" at bounding box center [608, 1020] width 68 height 76
click at [49, 1019] on div "1" at bounding box center [53, 1020] width 68 height 76
type input "*******"
click at [451, 763] on button "Potvrdit" at bounding box center [409, 736] width 588 height 91
